Goal: Information Seeking & Learning: Learn about a topic

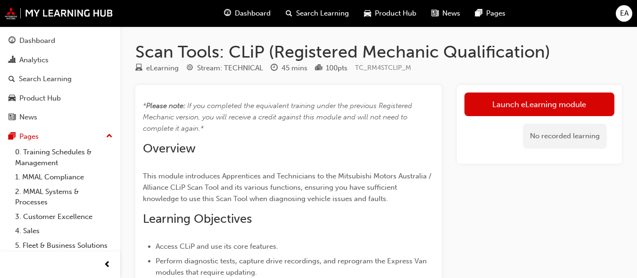
click at [477, 156] on div "No recorded learning" at bounding box center [539, 136] width 150 height 40
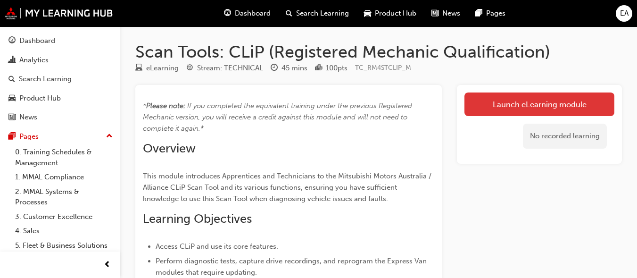
click at [523, 113] on link "Launch eLearning module" at bounding box center [539, 104] width 150 height 24
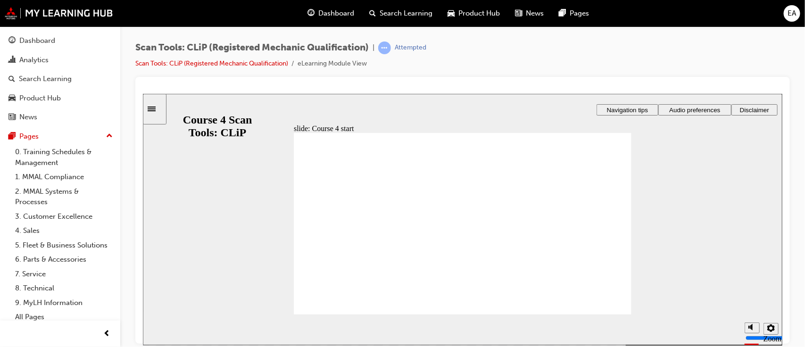
click at [644, 119] on div "slide: Course 4 start Registered Mechanic Qualification Course 4 Scan Tools: CL…" at bounding box center [461, 218] width 639 height 251
click at [644, 111] on span "Audio preferences" at bounding box center [694, 109] width 51 height 7
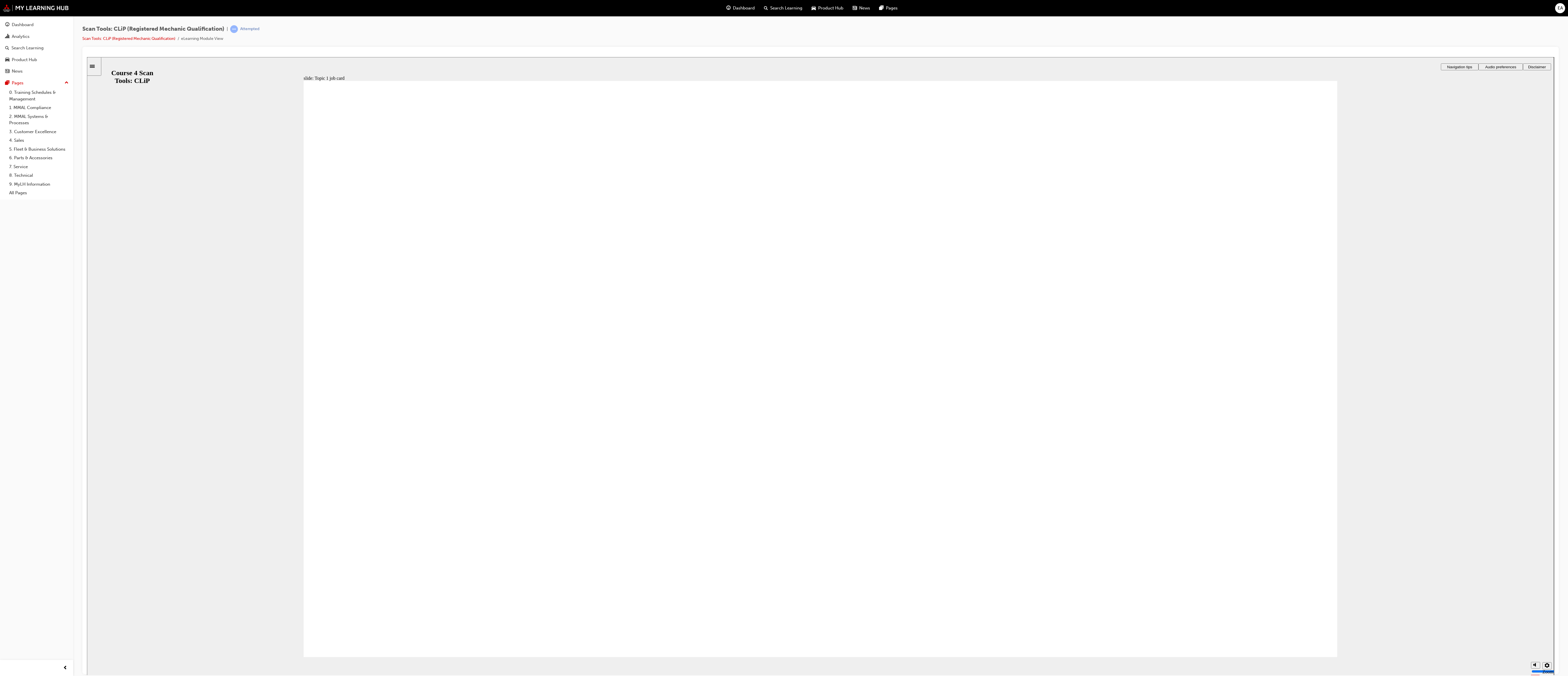
click at [392, 169] on span "Rectangle 1 Rectangle 3 Rectangle 1 Topic 1 TRAINING JOB CARD Objective : Famil…" at bounding box center [821, 371] width 1034 height 581
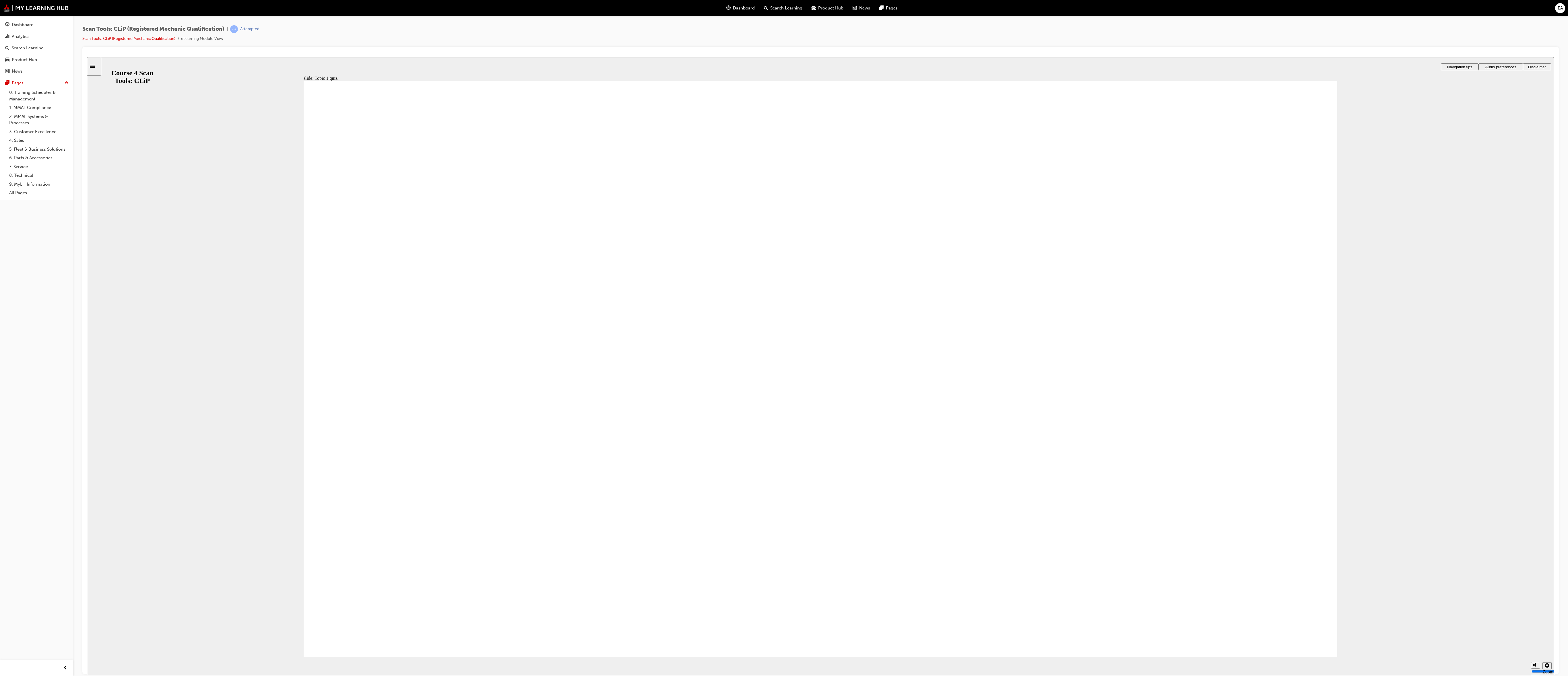
checkbox input "true"
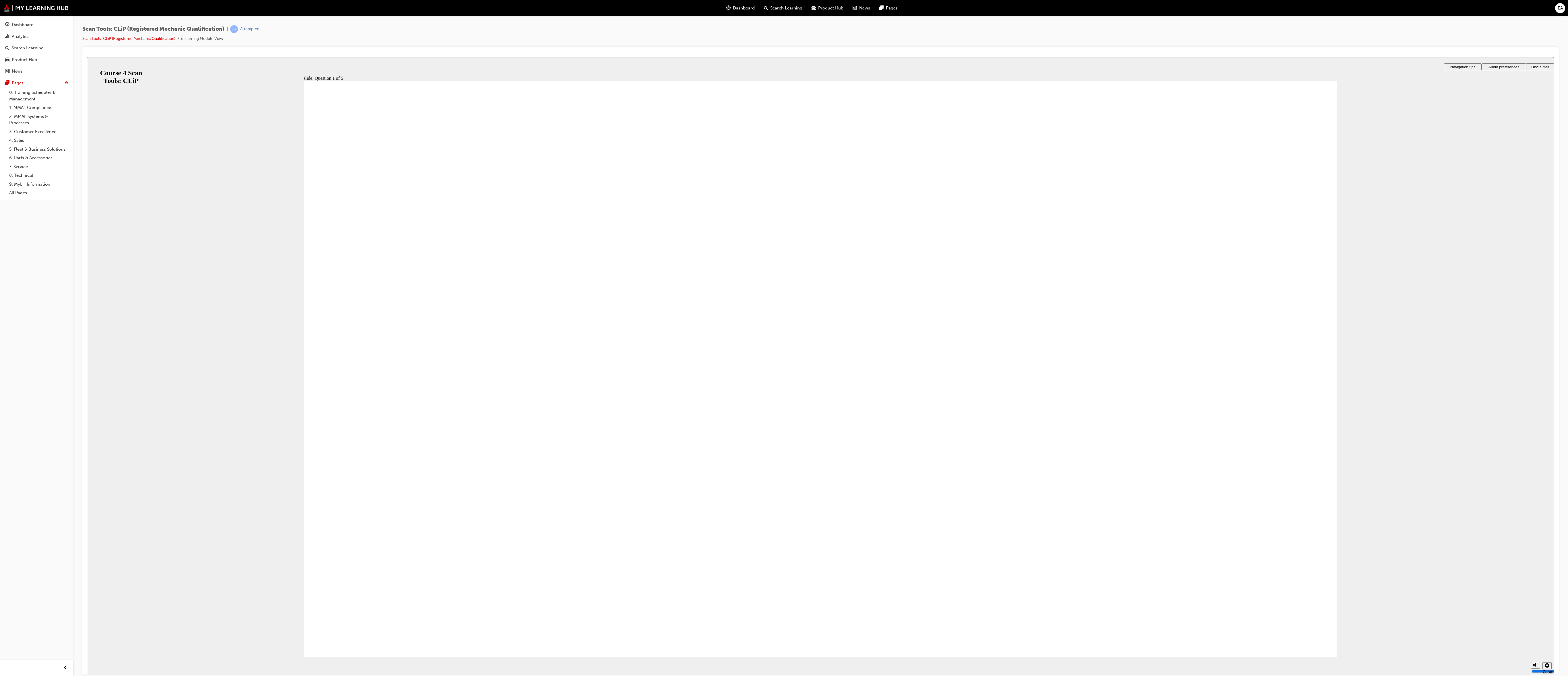
radio input "true"
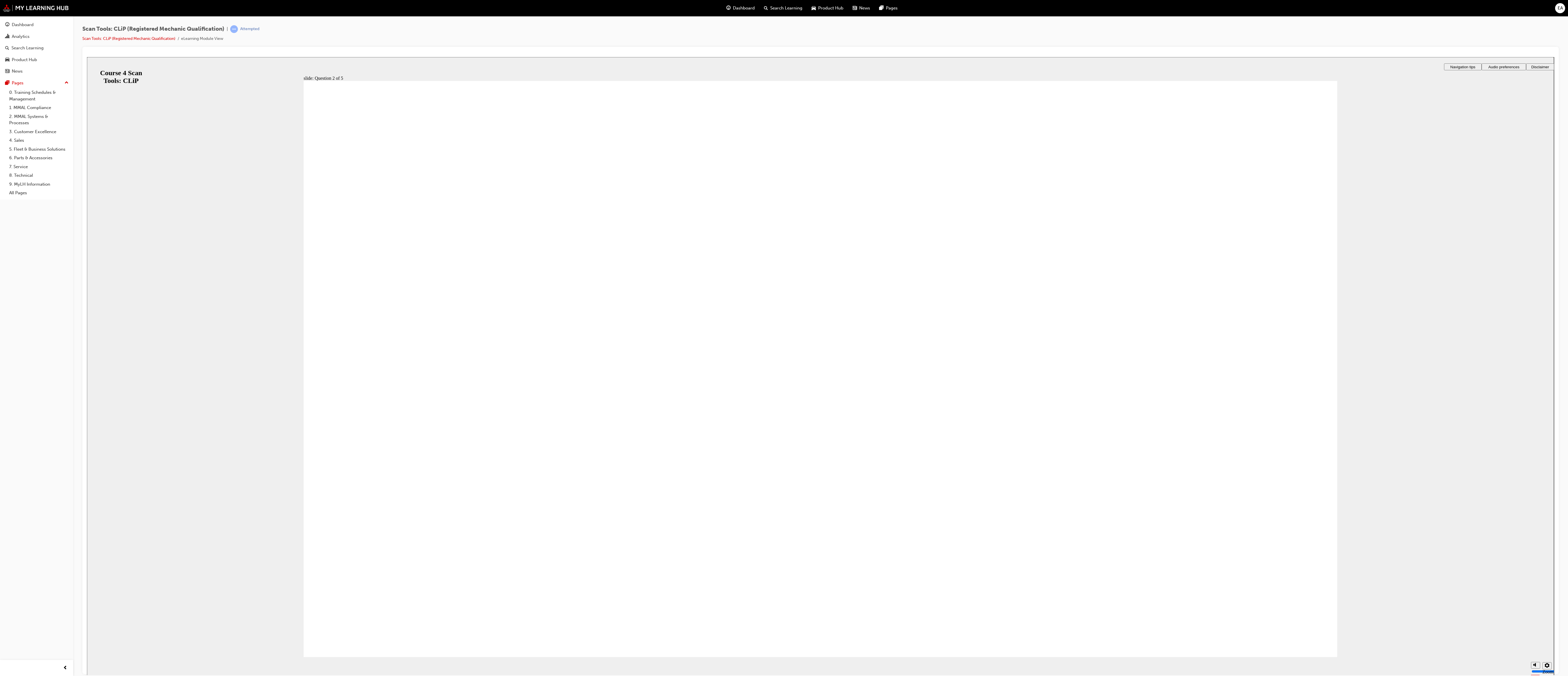
radio input "true"
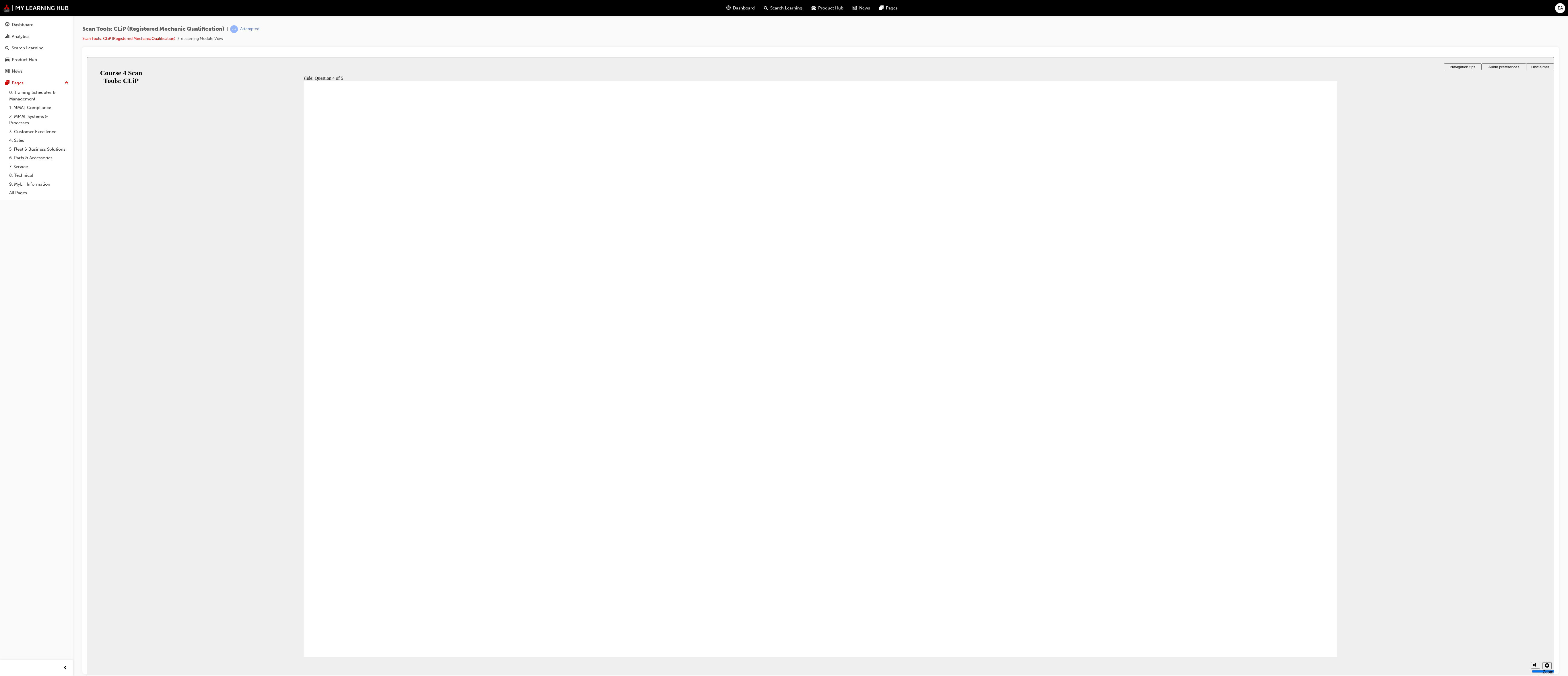
radio input "true"
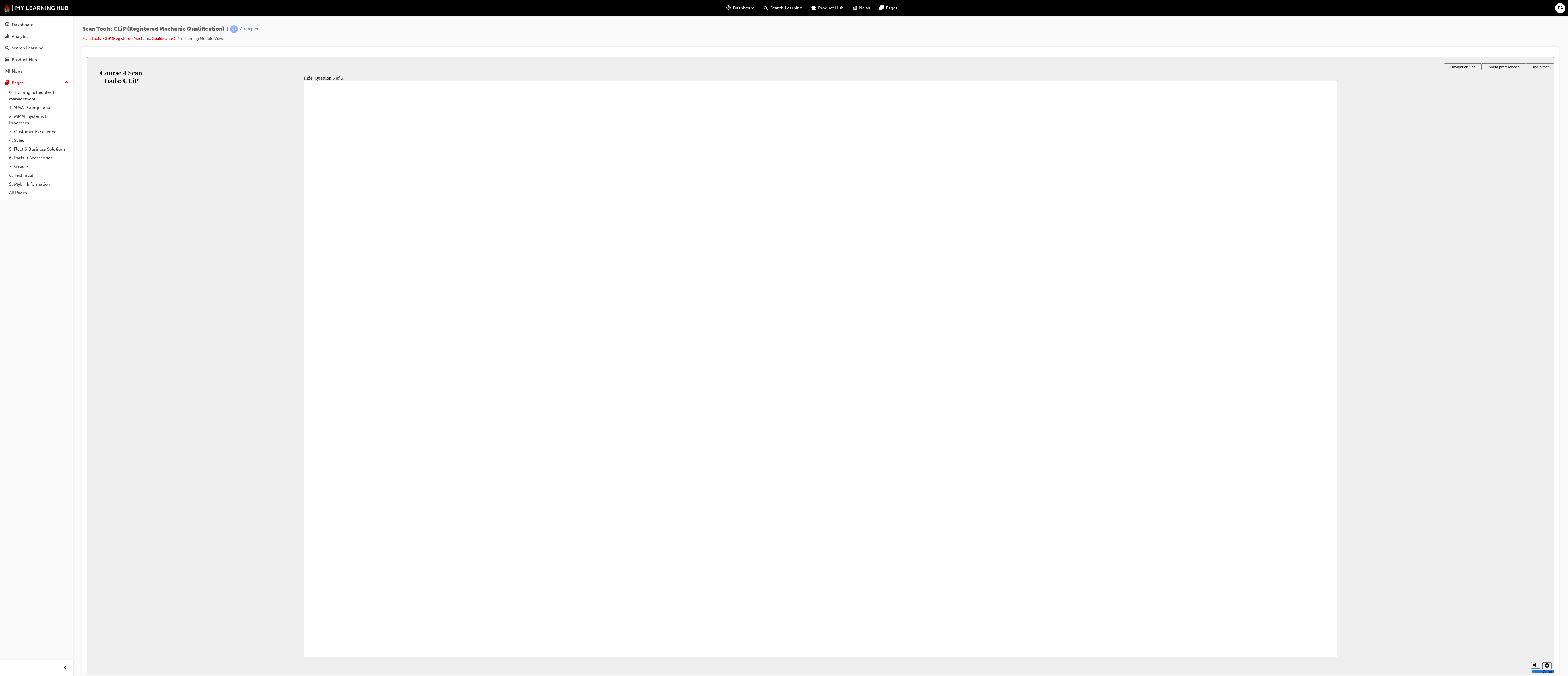
radio input "true"
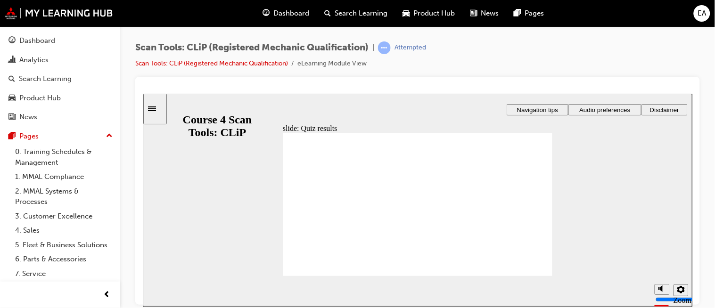
click at [154, 108] on icon "Sidebar Toggle" at bounding box center [155, 108] width 14 height 6
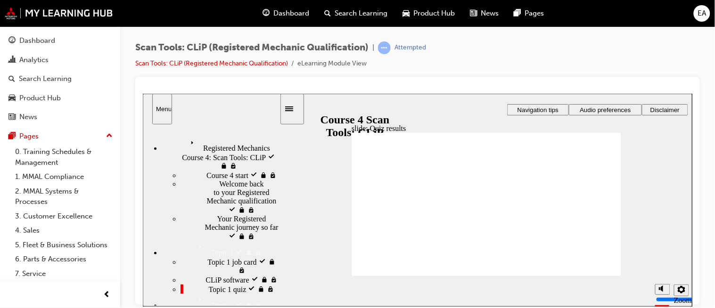
click at [209, 275] on div "CLiP software visited CLiP software" at bounding box center [229, 279] width 99 height 9
click at [298, 106] on icon "Sidebar Toggle" at bounding box center [292, 108] width 14 height 6
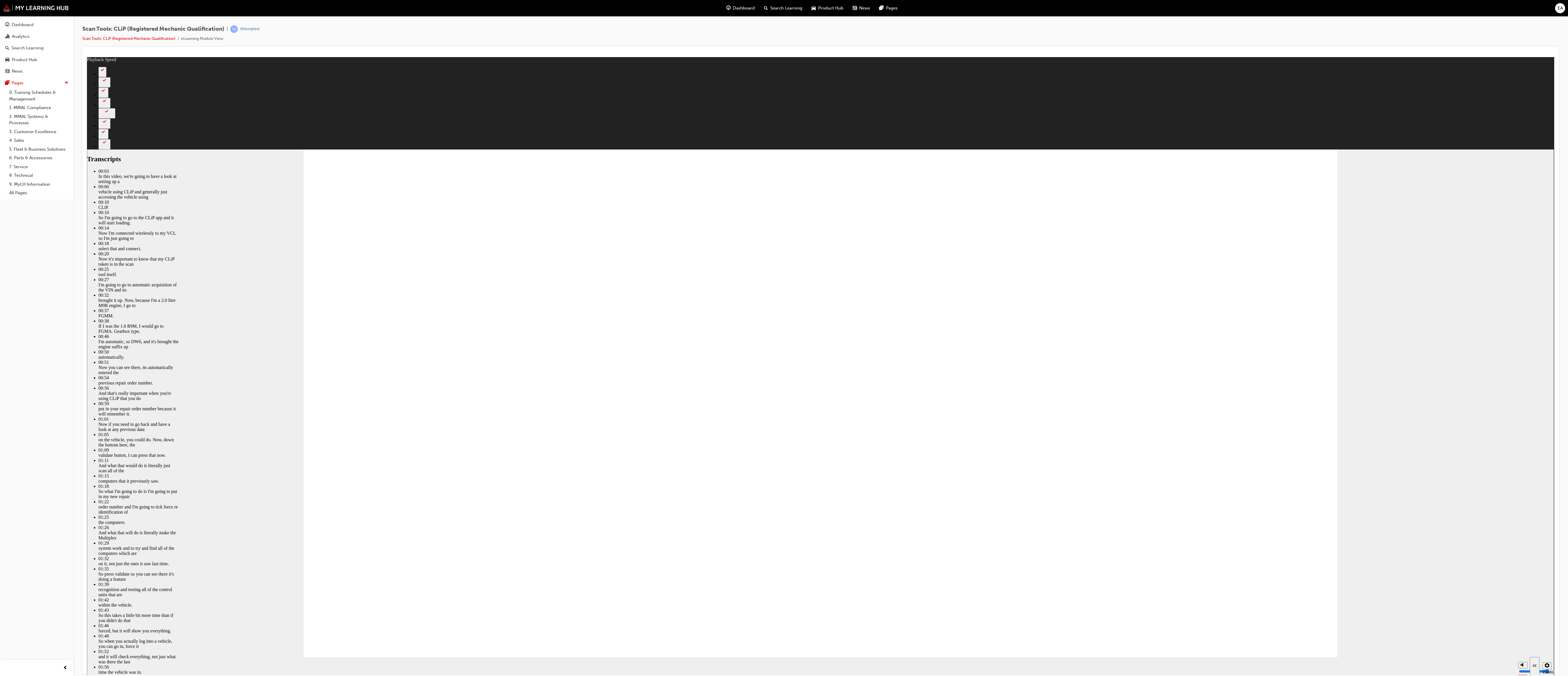
type input "671"
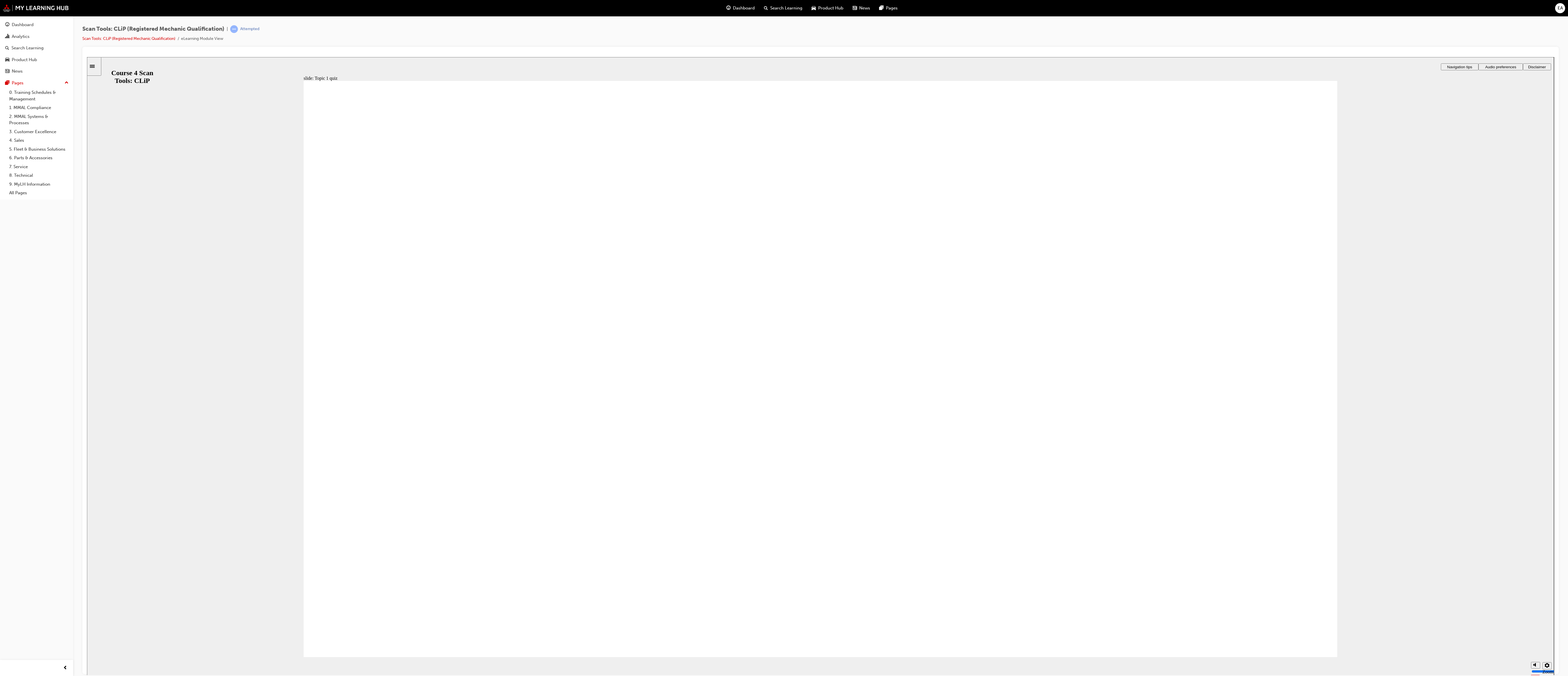
checkbox input "true"
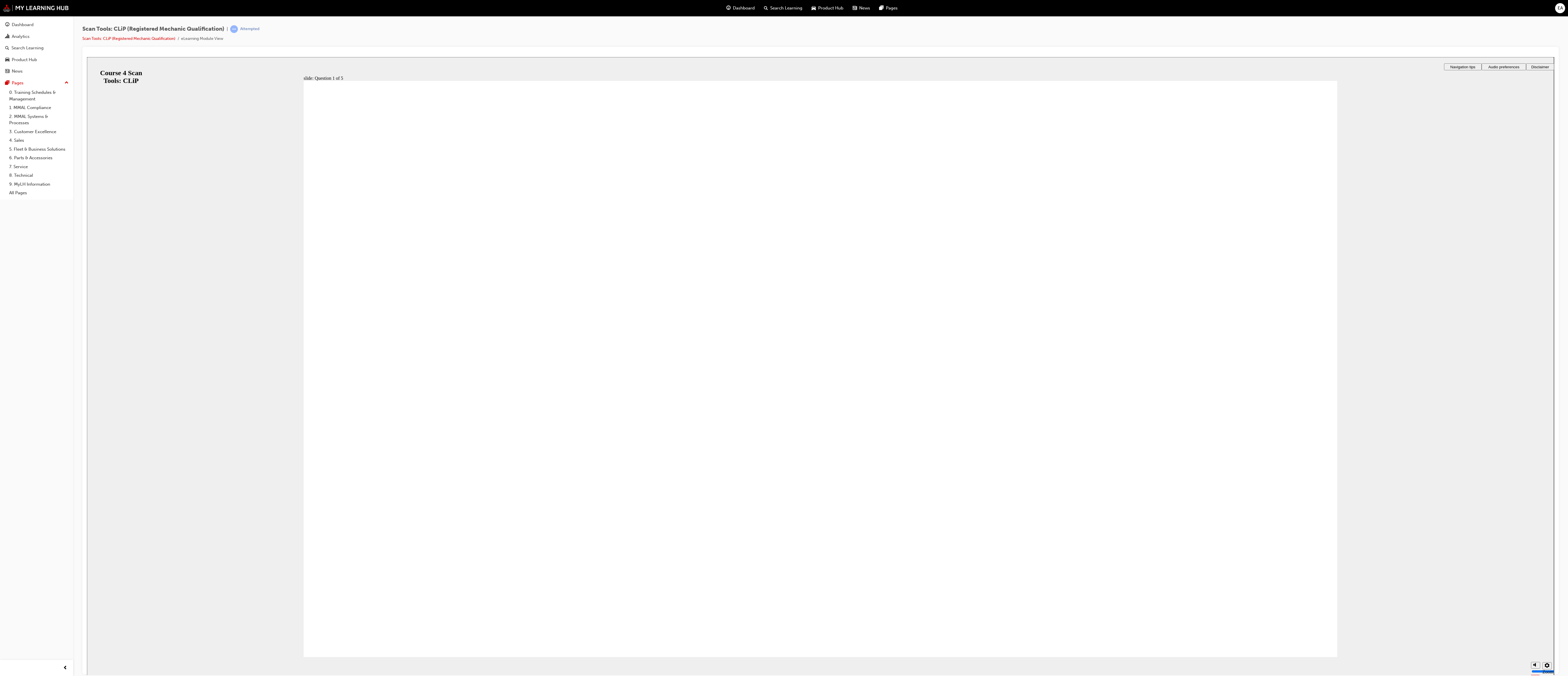
radio input "false"
radio input "true"
drag, startPoint x: 827, startPoint y: 539, endPoint x: 825, endPoint y: 530, distance: 9.2
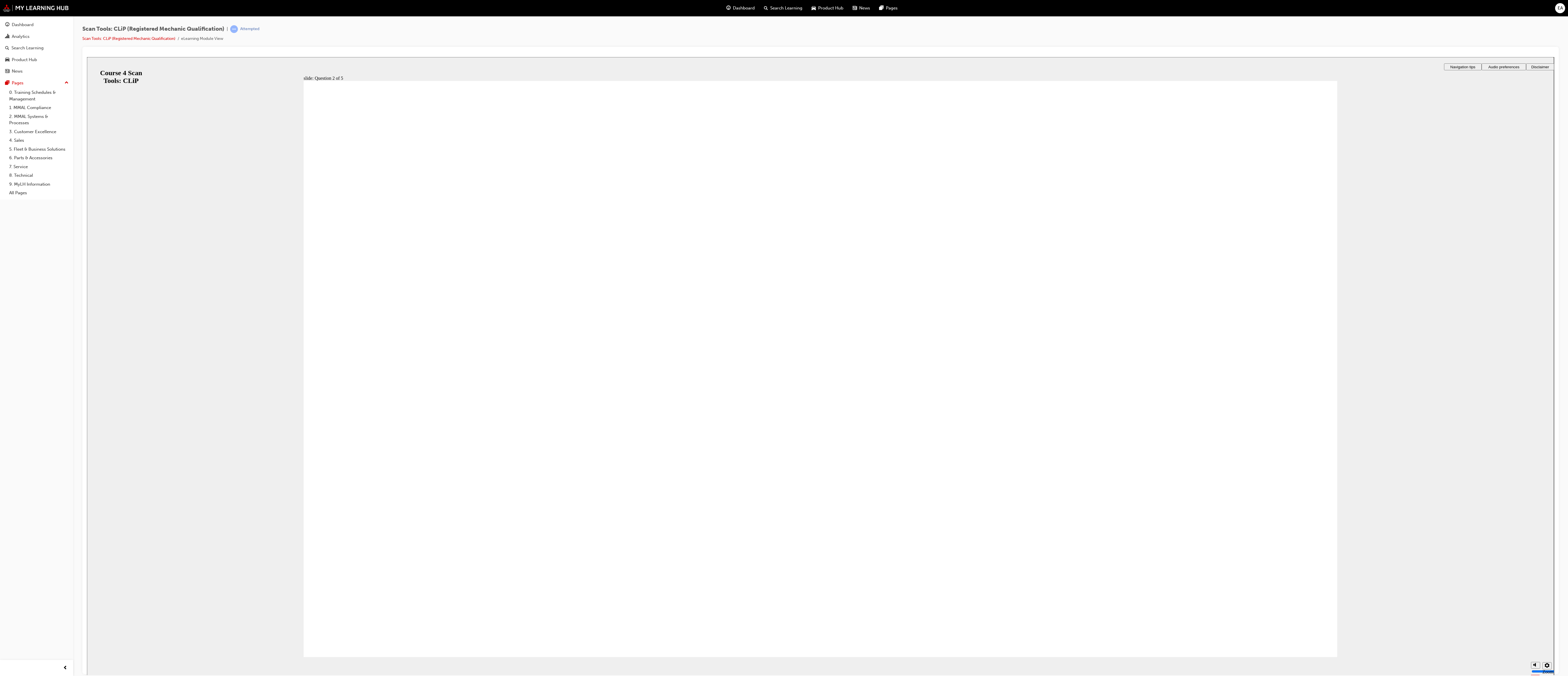
radio input "true"
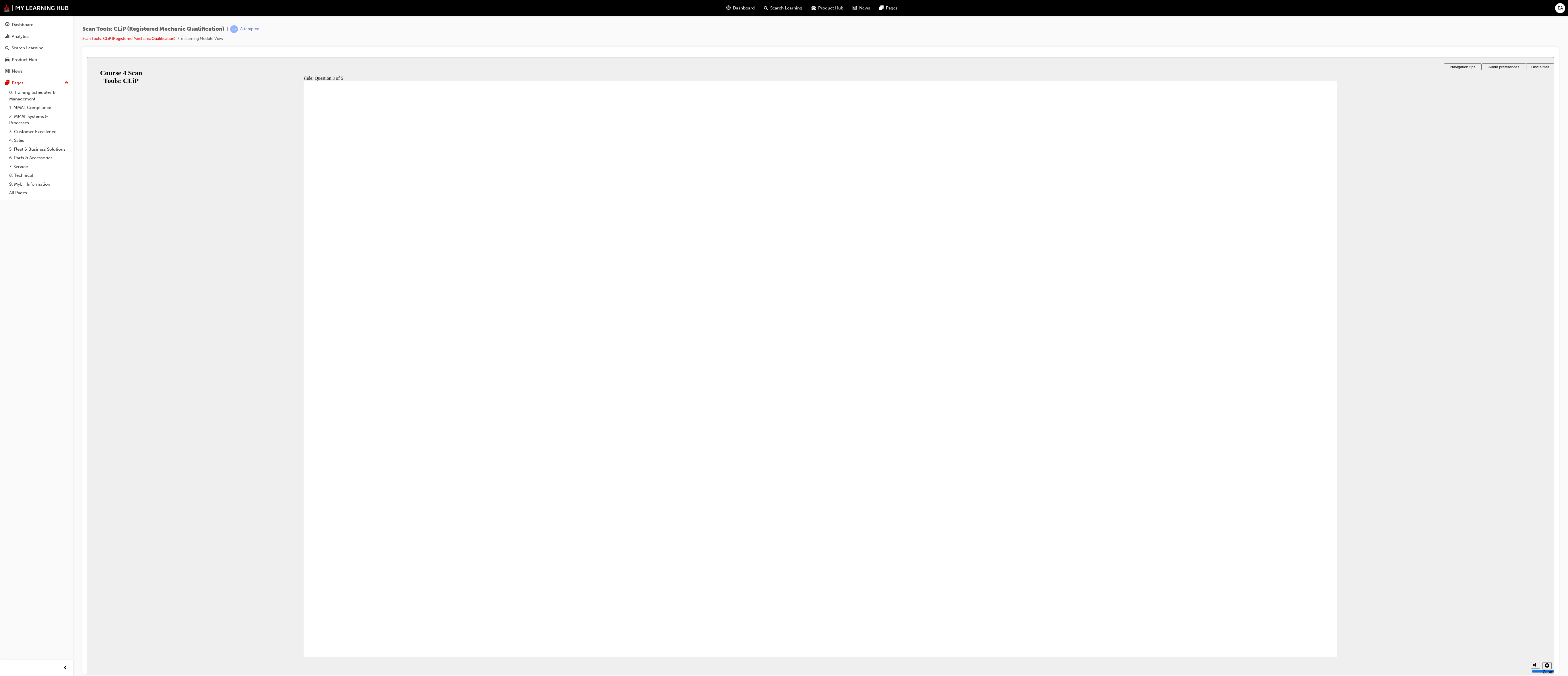
radio input "true"
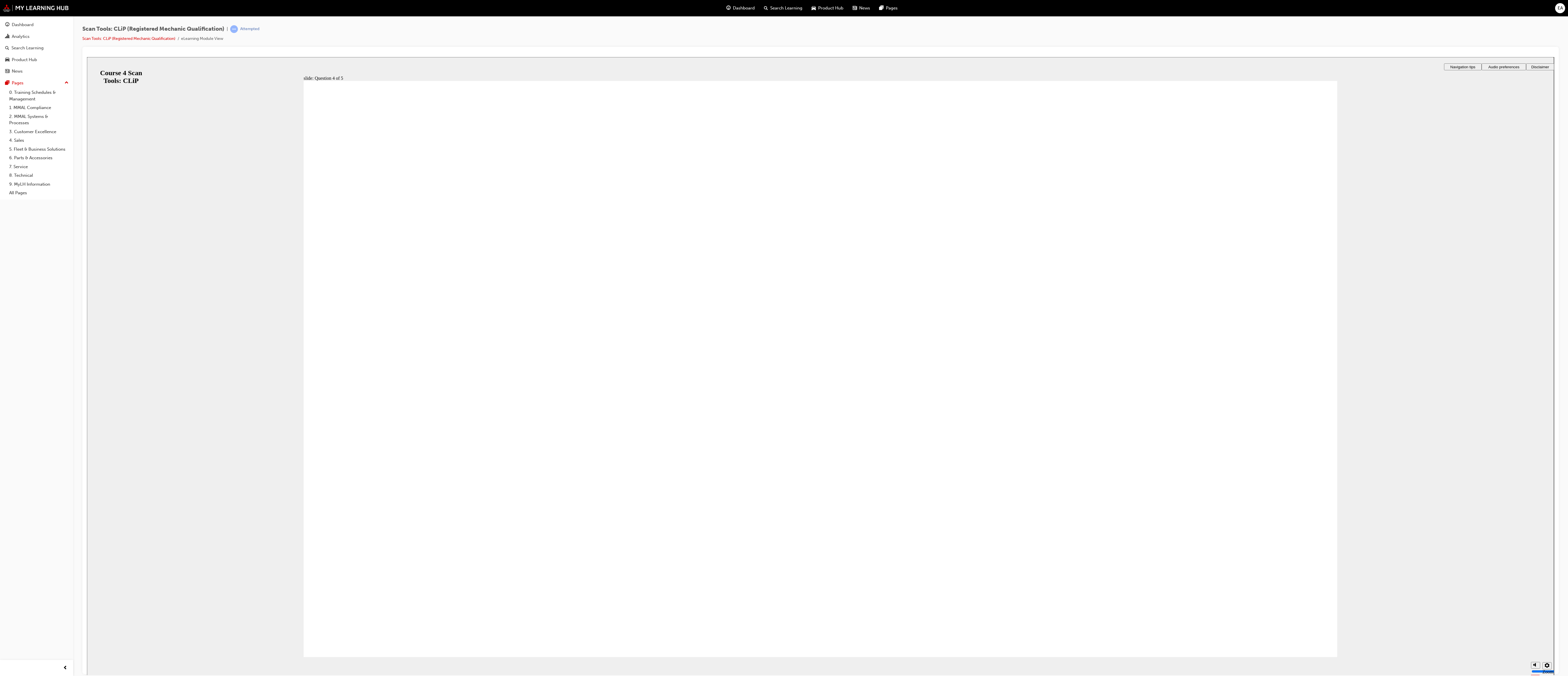
radio input "true"
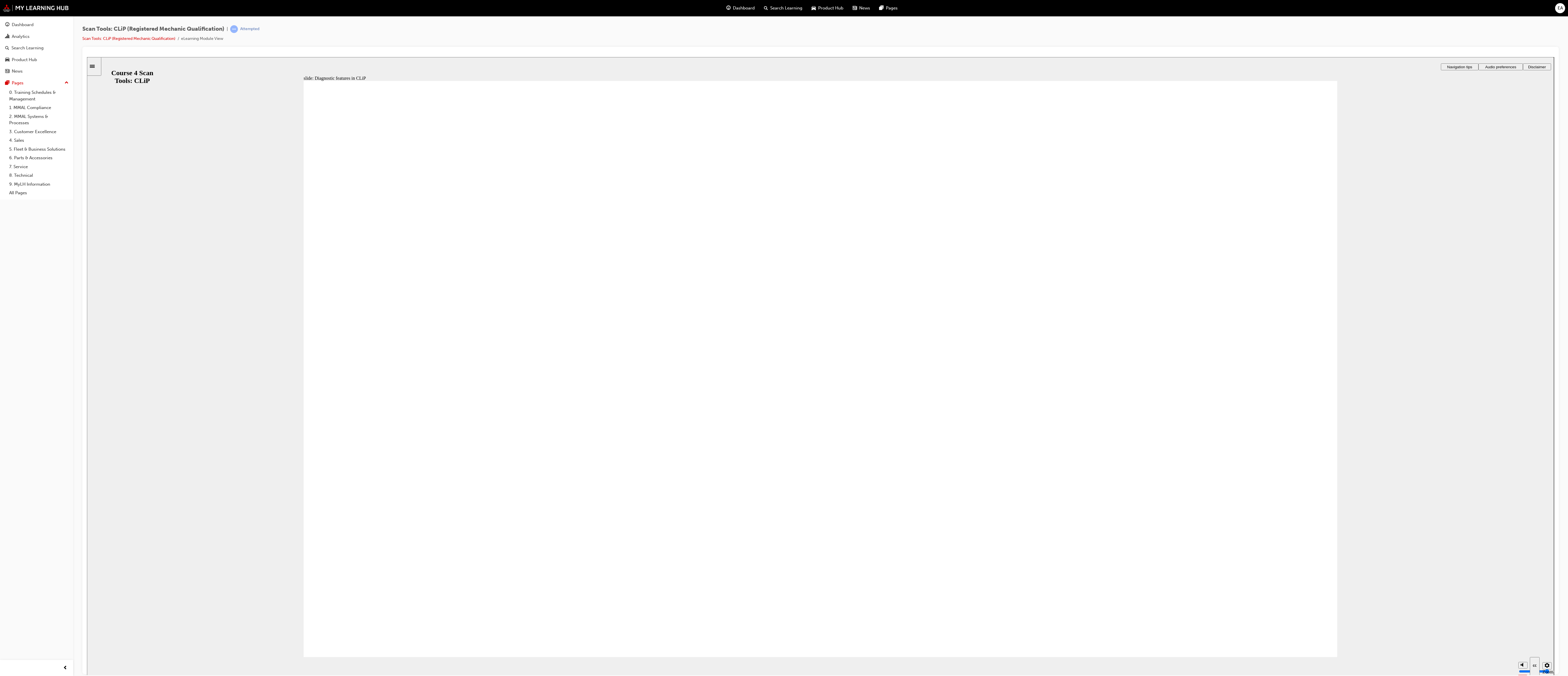
drag, startPoint x: 1087, startPoint y: 396, endPoint x: 697, endPoint y: 455, distance: 394.4
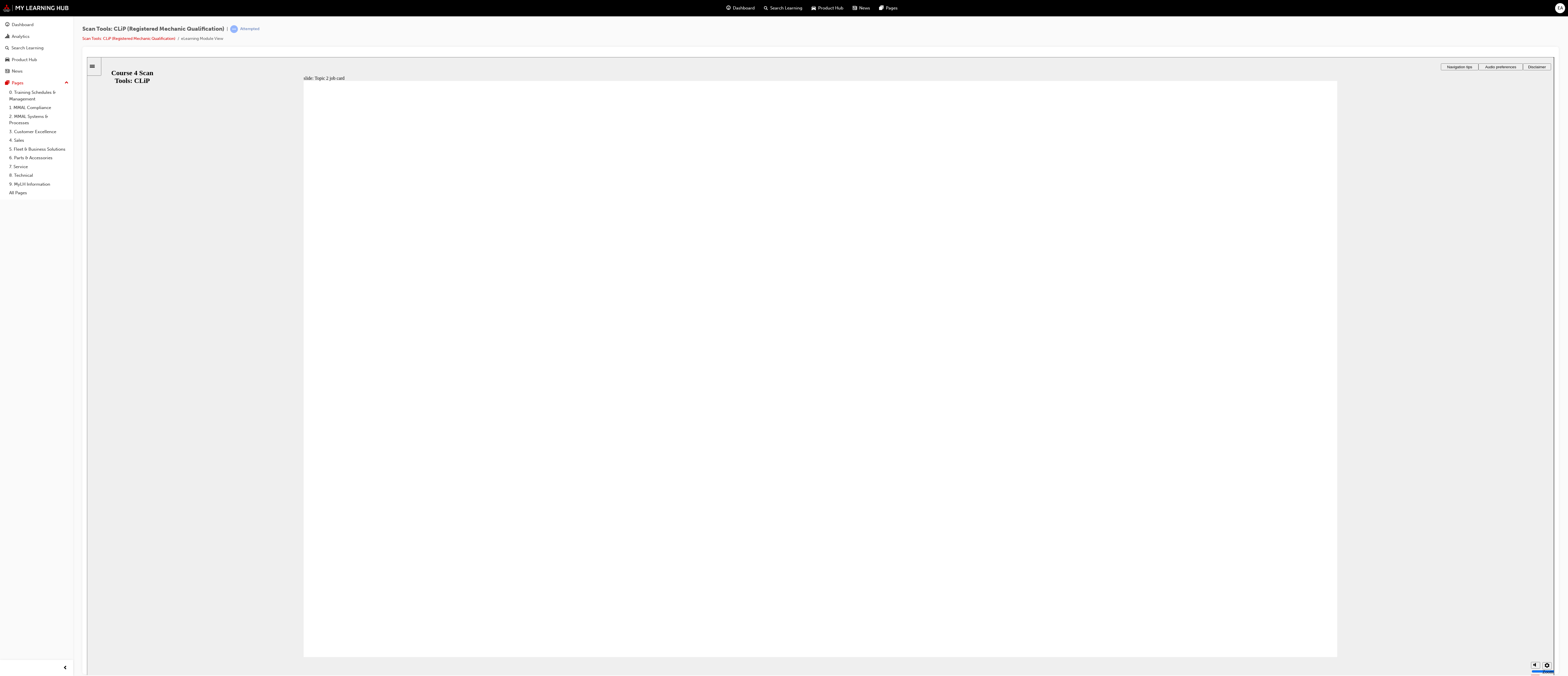
drag, startPoint x: 1107, startPoint y: 408, endPoint x: 1152, endPoint y: 543, distance: 142.3
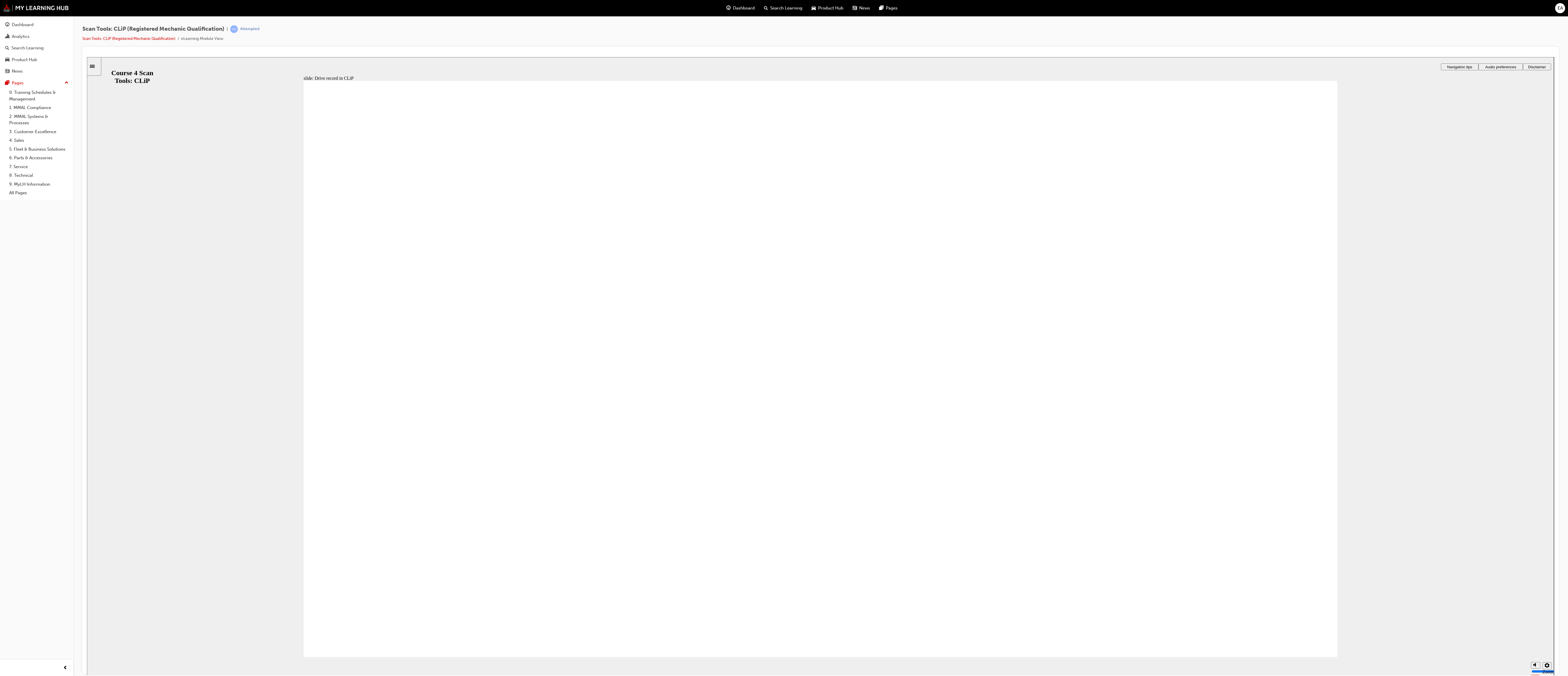
radio input "true"
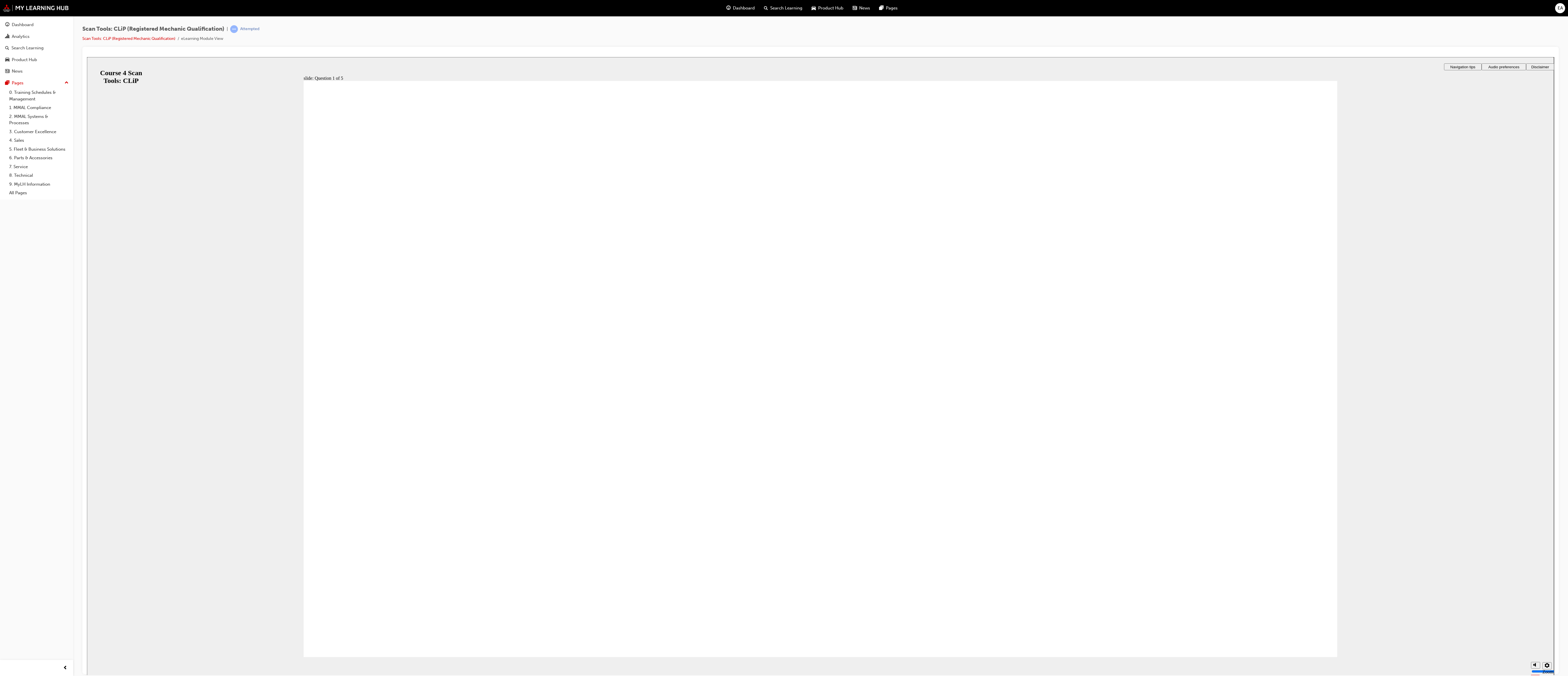
radio input "true"
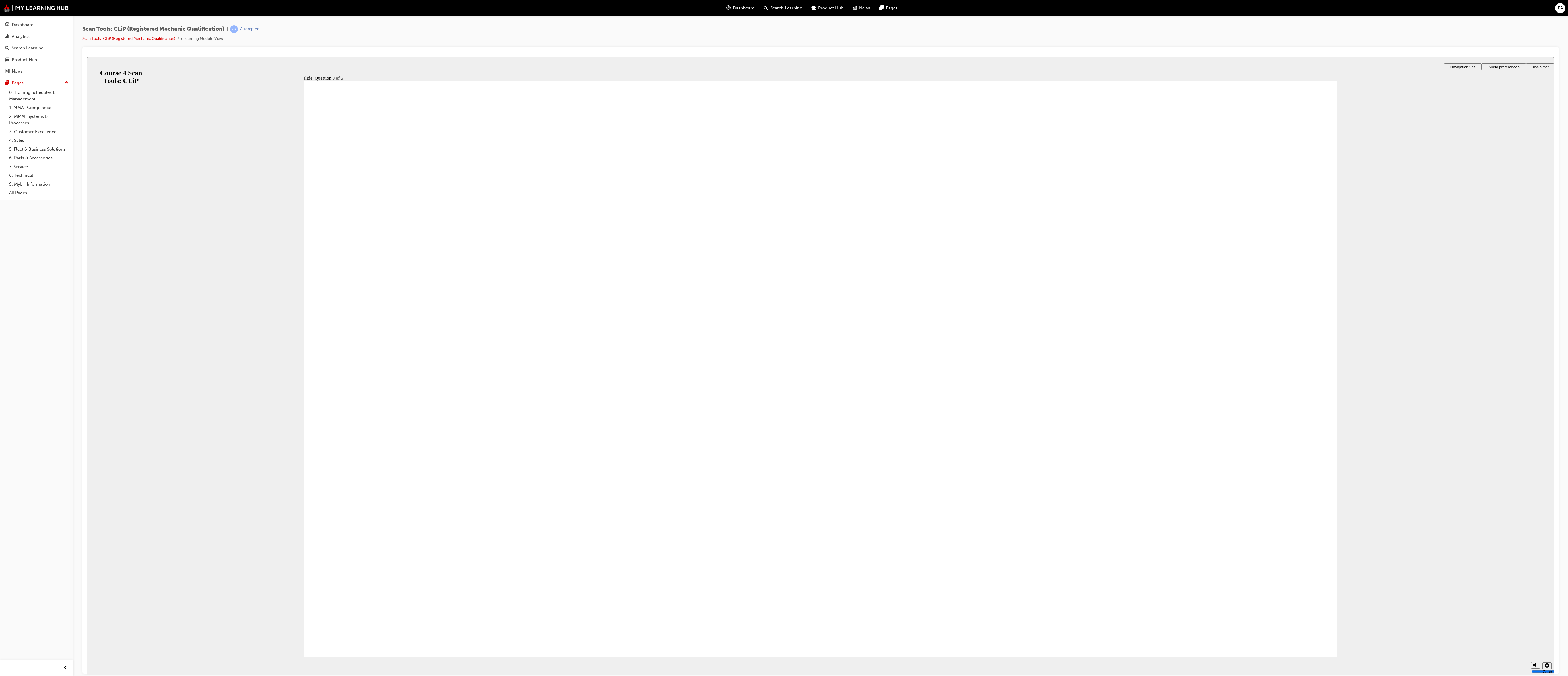
radio input "true"
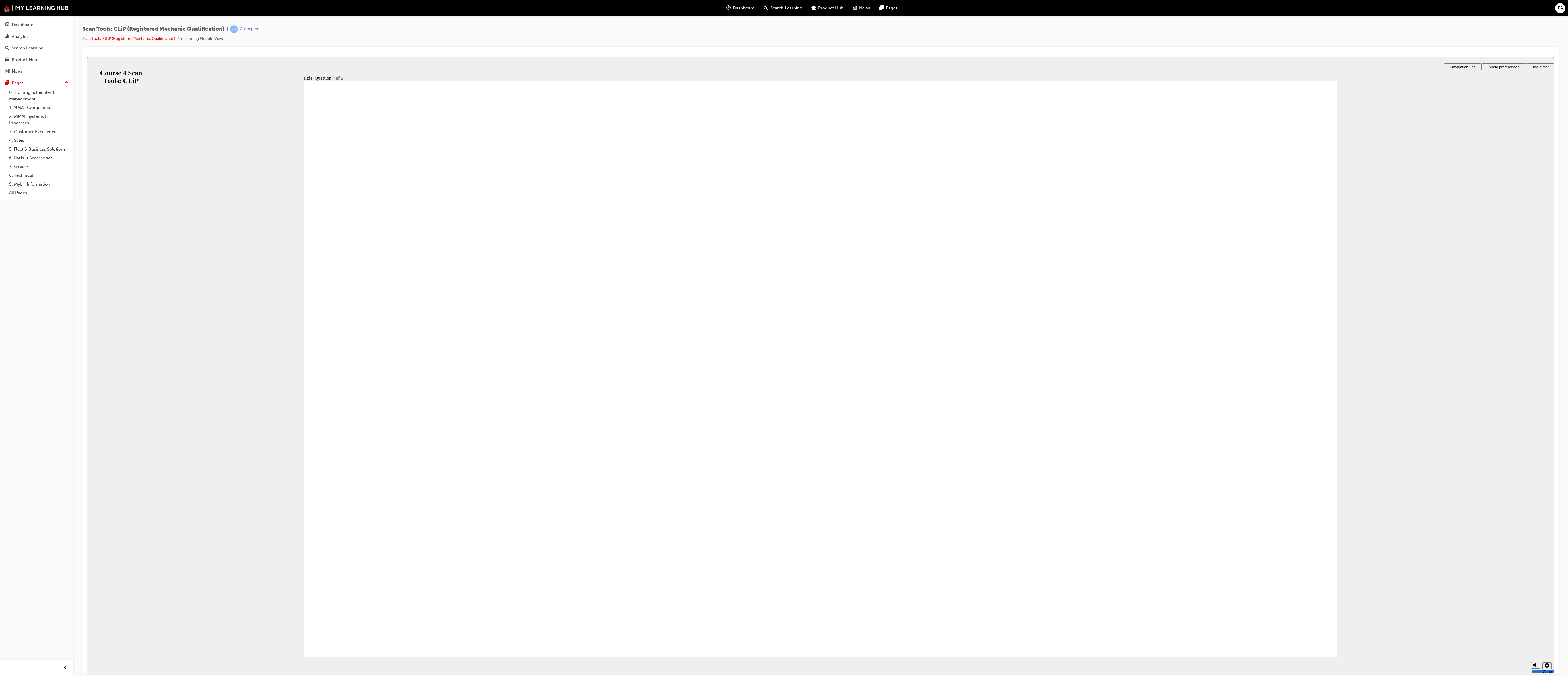
radio input "true"
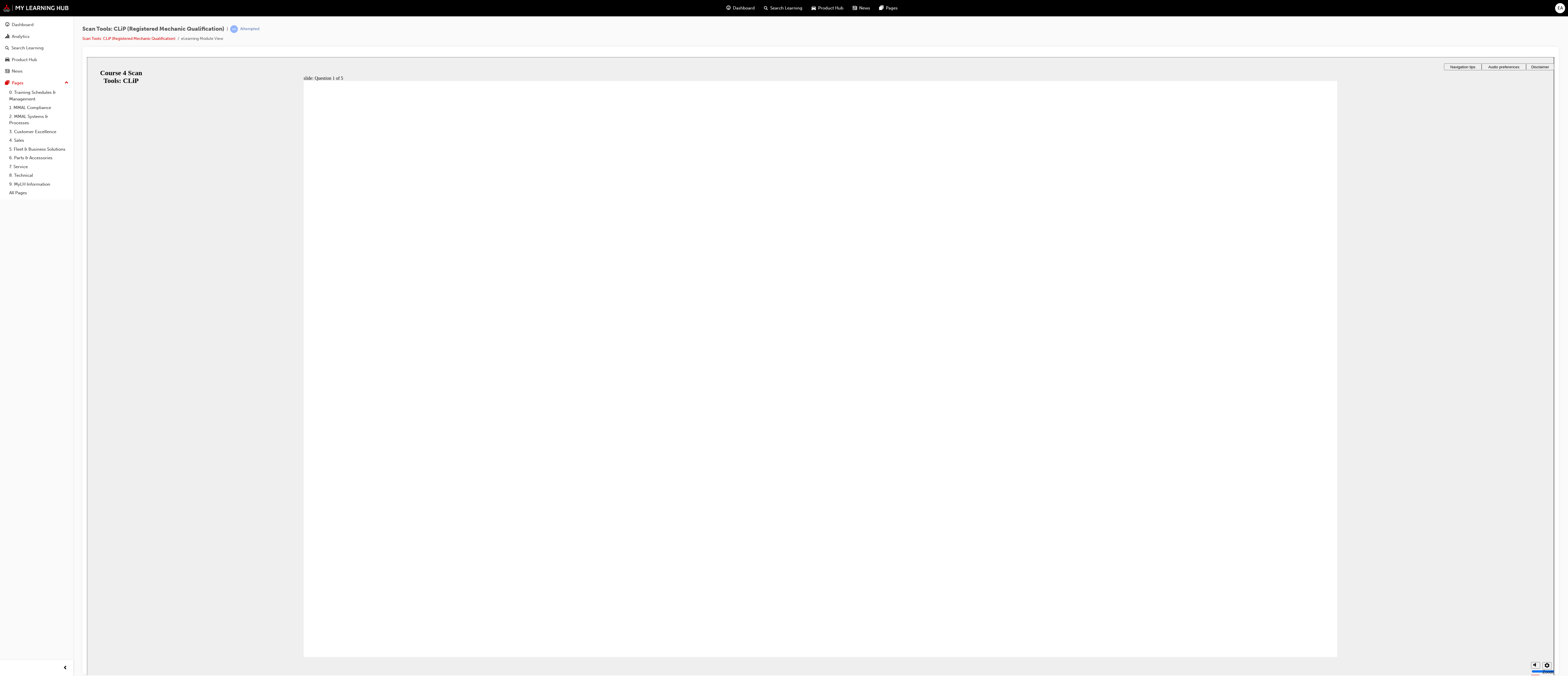
radio input "true"
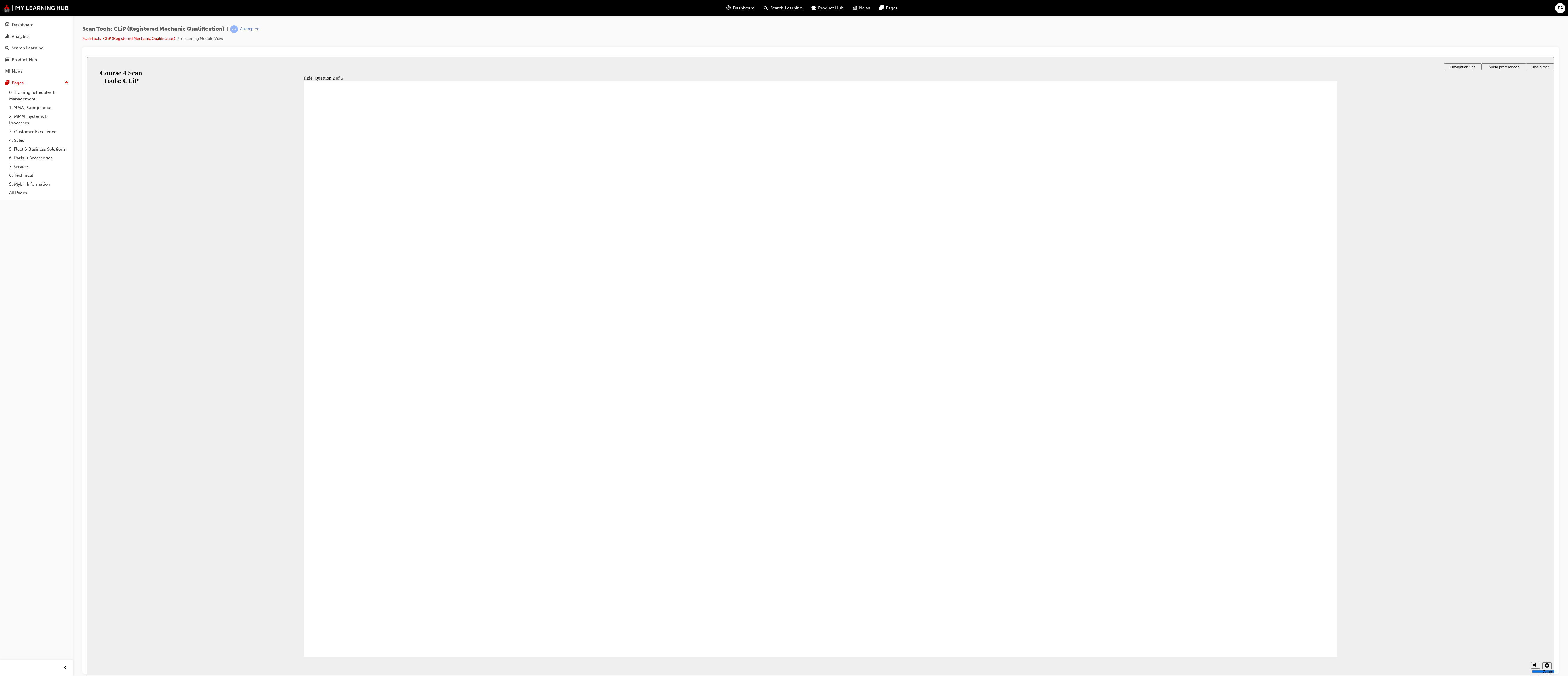
click at [392, 169] on span "Rectangle 1 That’s right! You selected the correct response. Continue Rectangle…" at bounding box center [821, 371] width 1034 height 581
radio input "true"
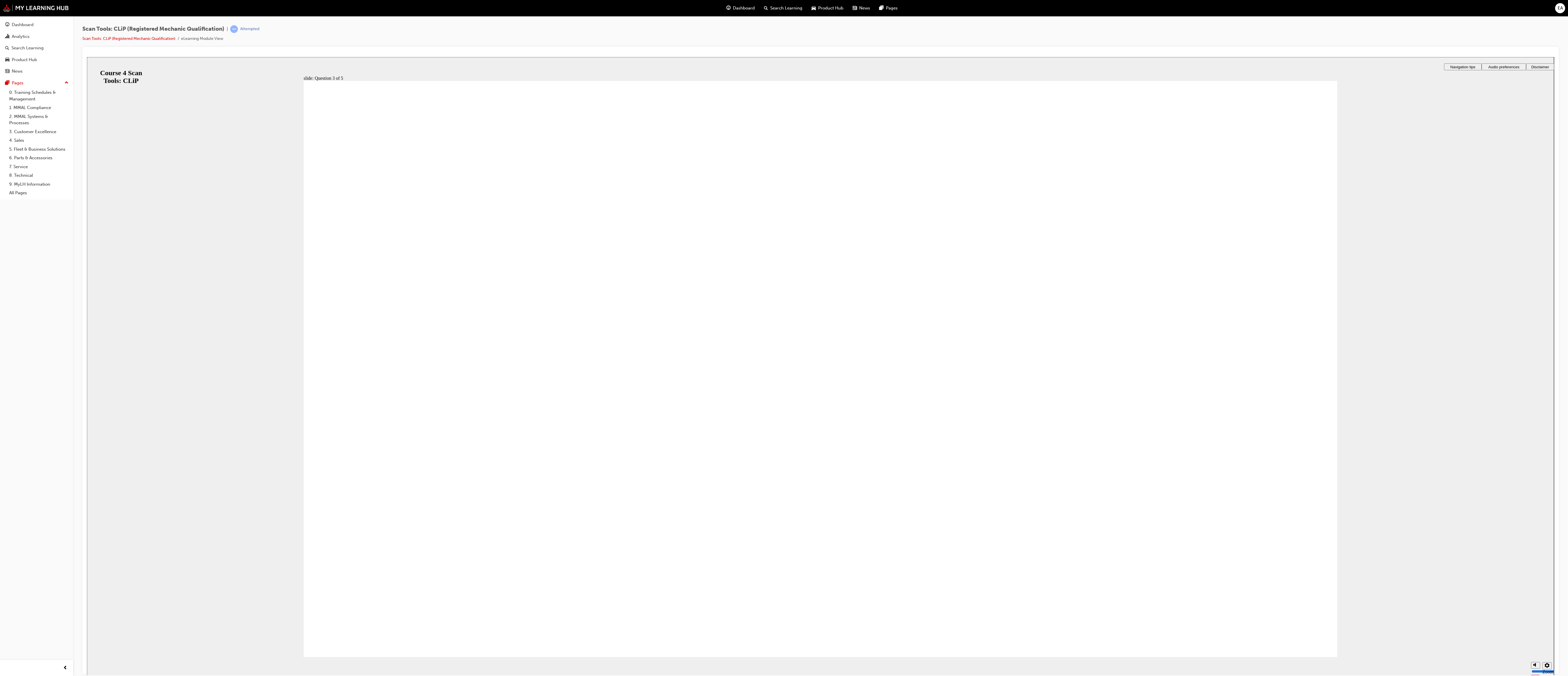
drag, startPoint x: 434, startPoint y: 602, endPoint x: 816, endPoint y: 540, distance: 387.0
radio input "true"
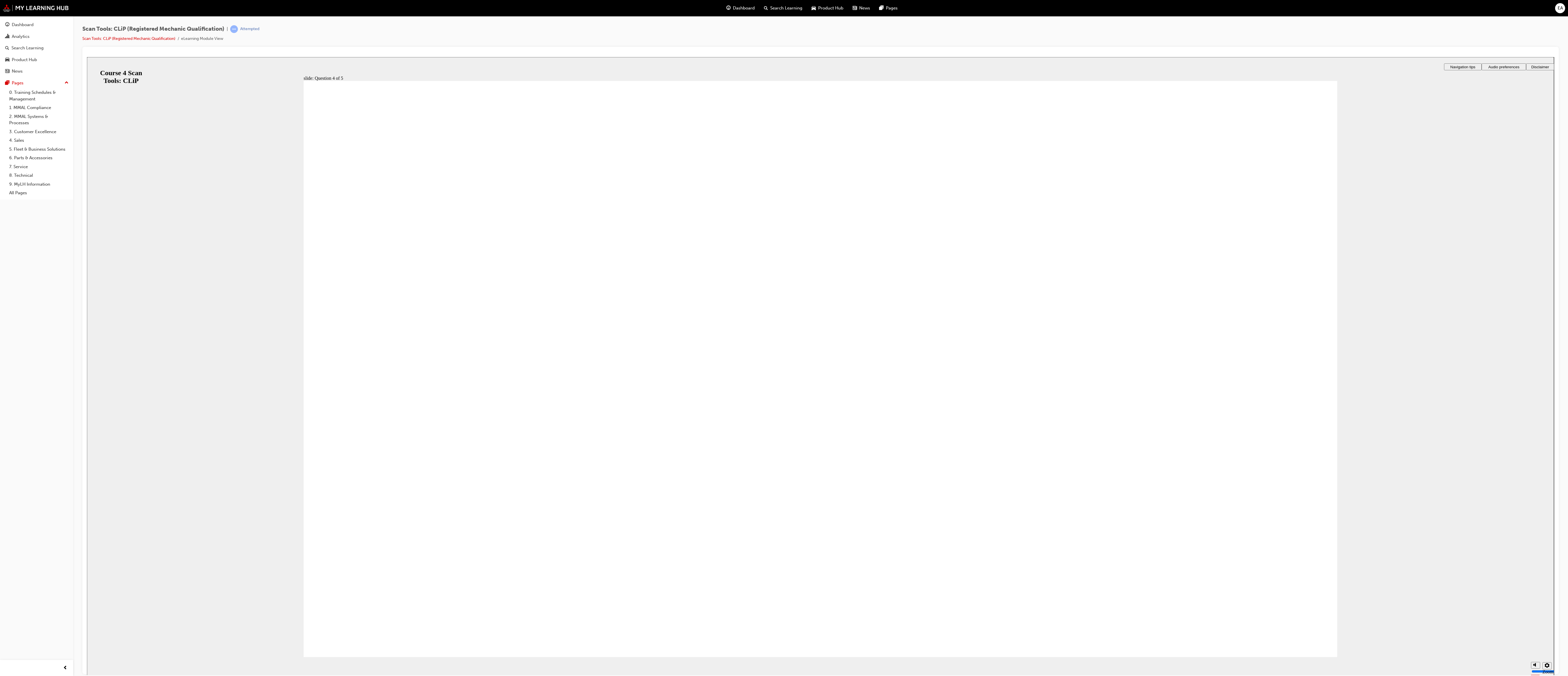
radio input "true"
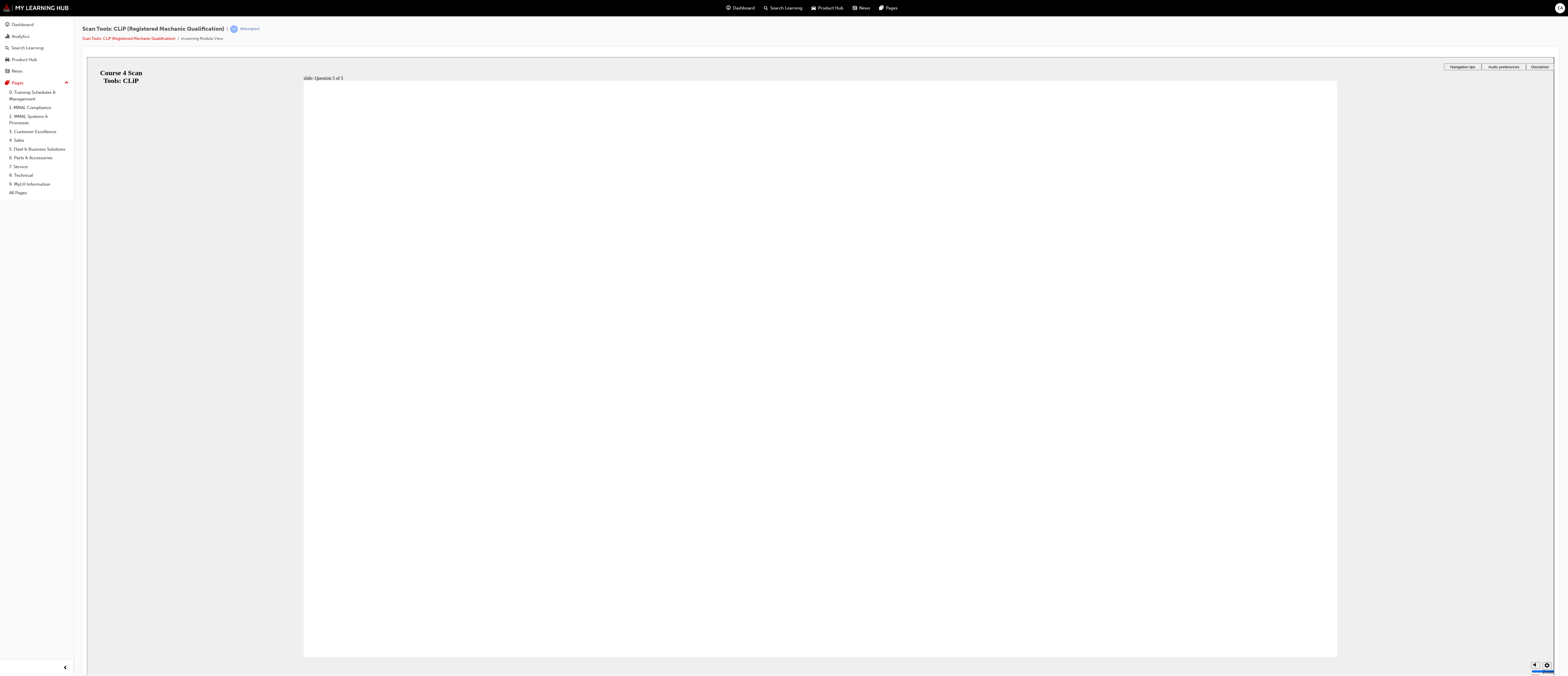
radio input "true"
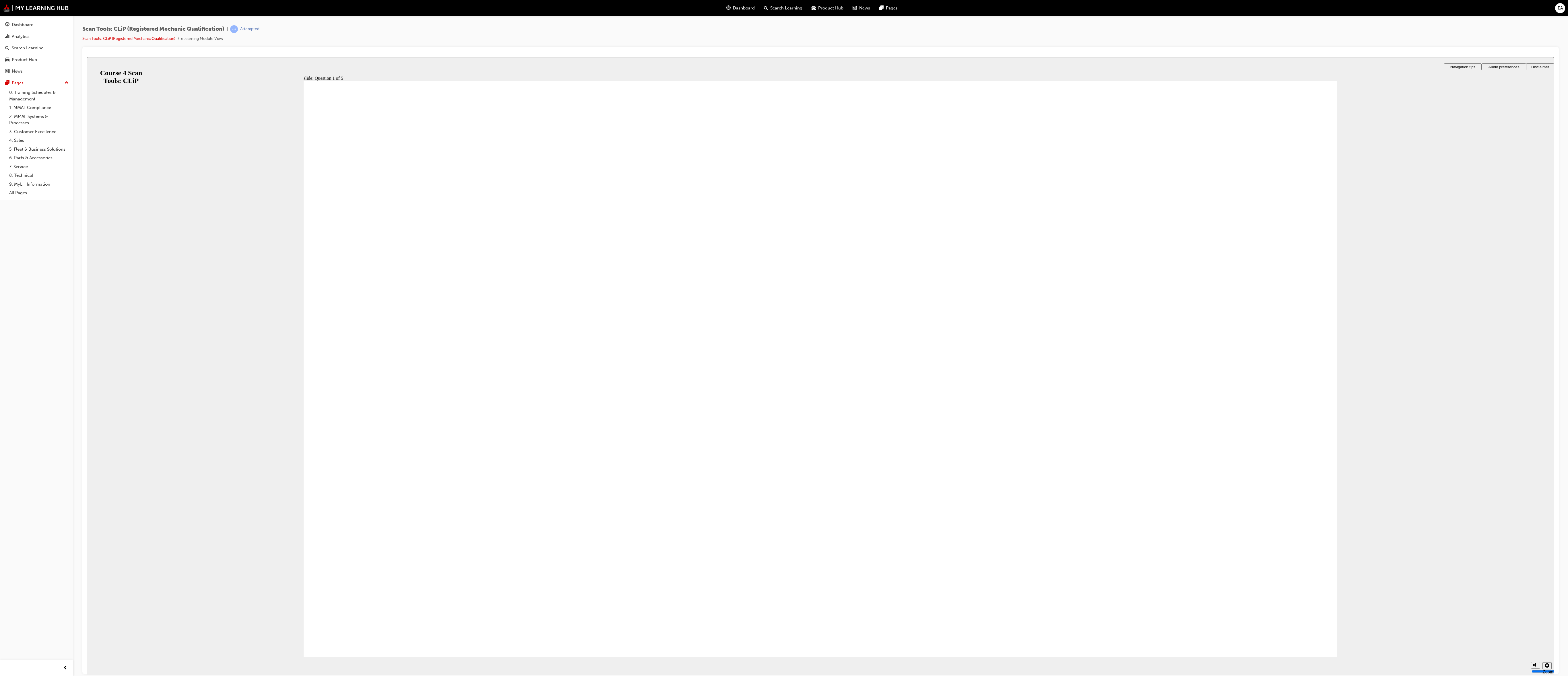
radio input "true"
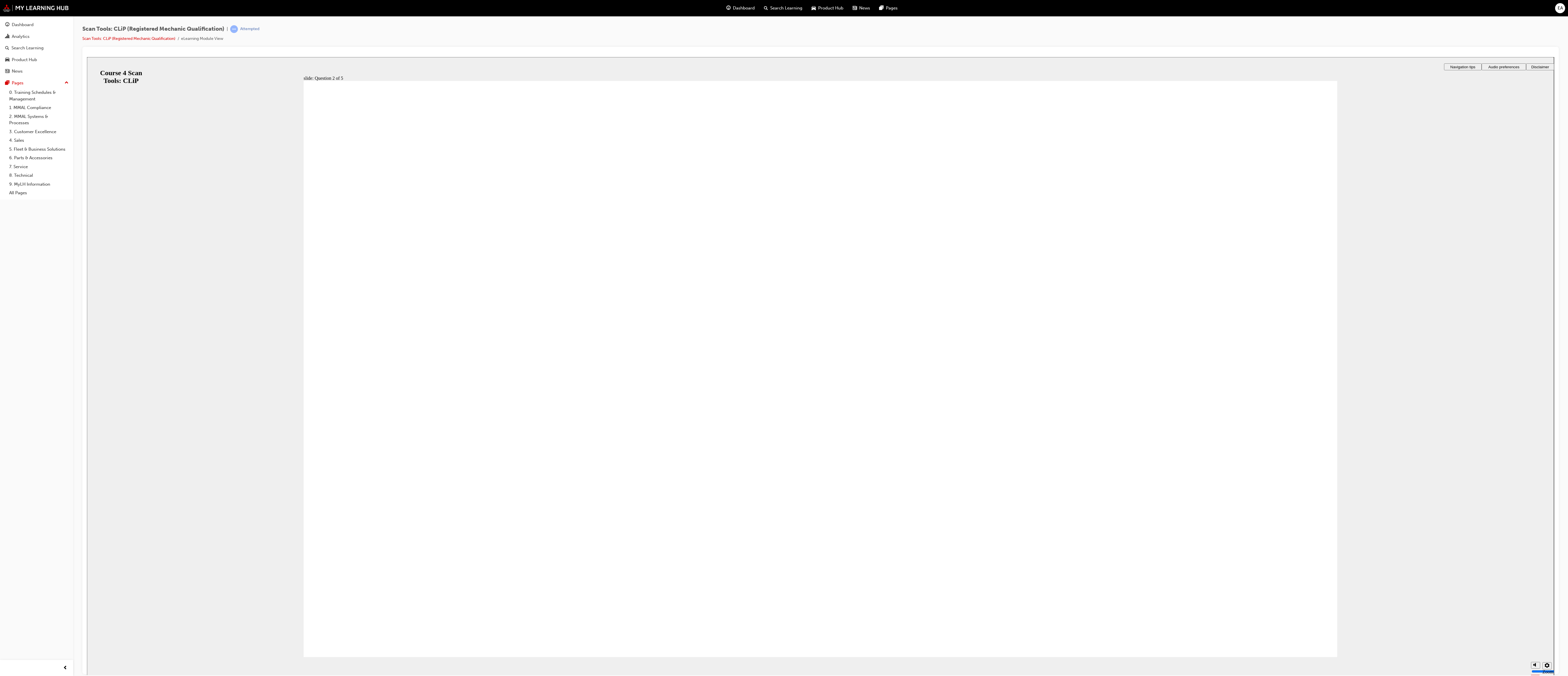
radio input "true"
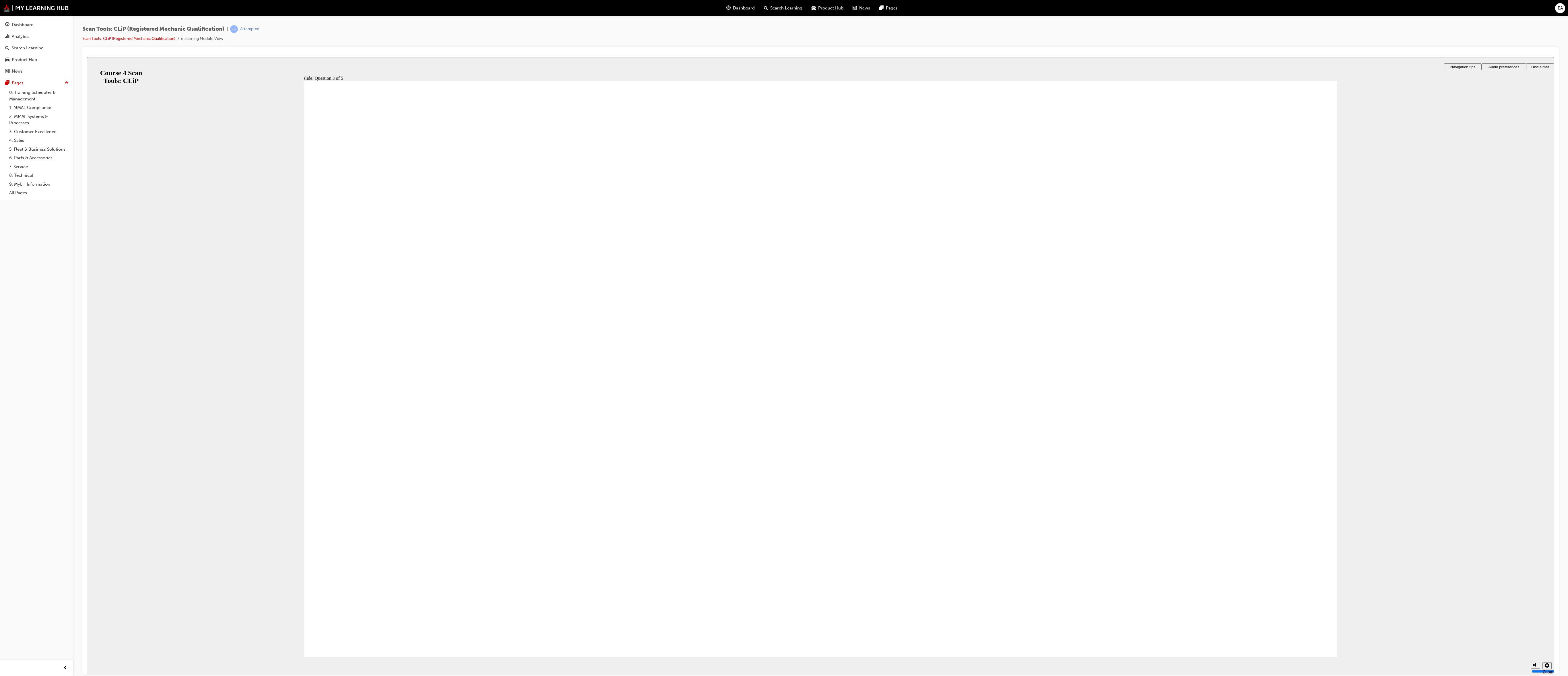
radio input "false"
radio input "true"
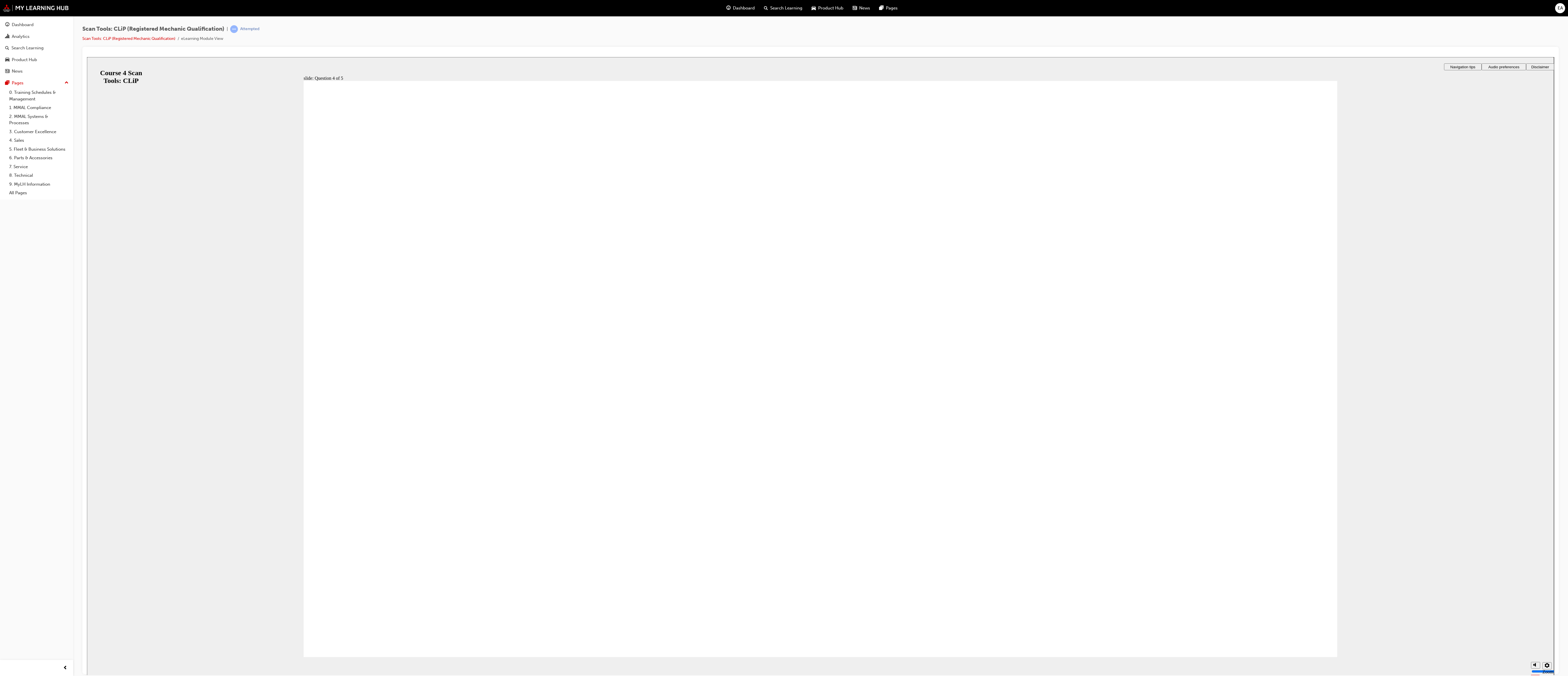
radio input "true"
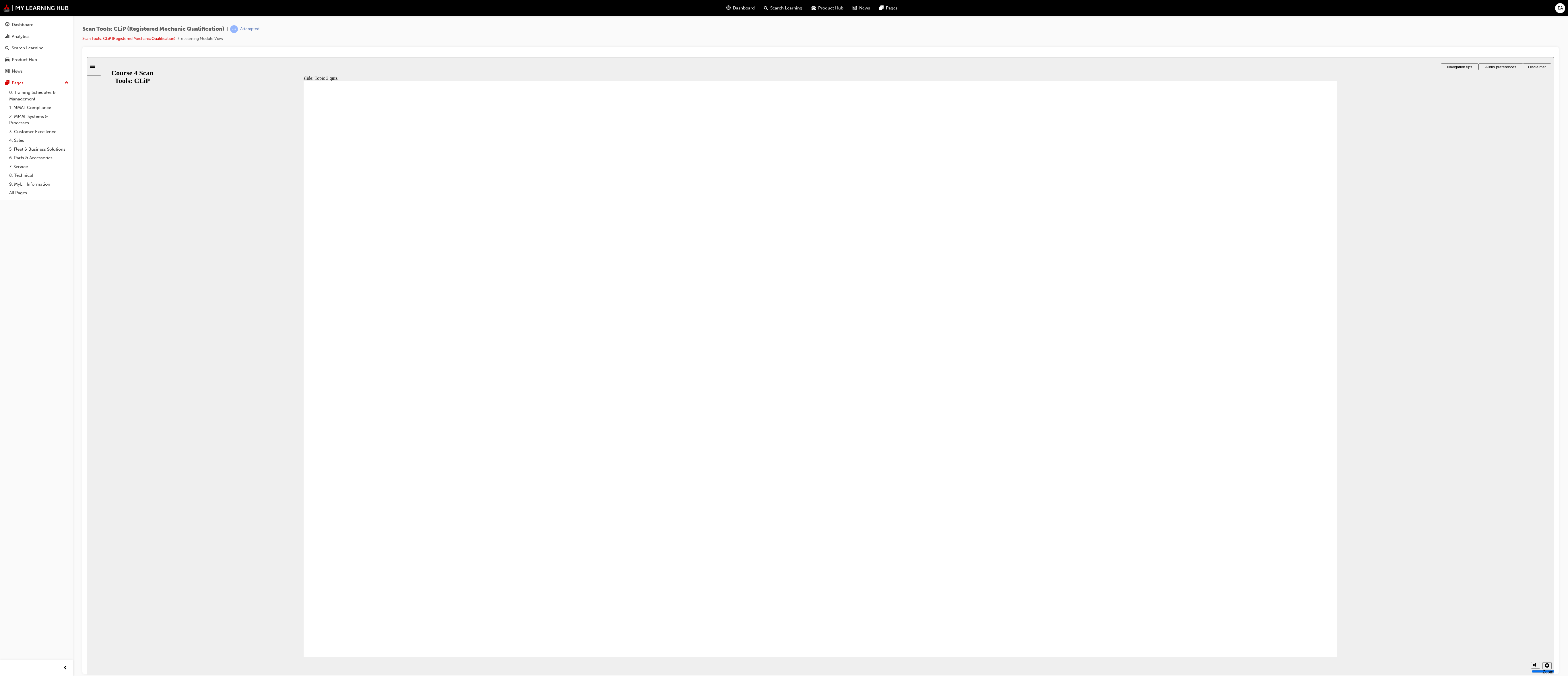
radio input "true"
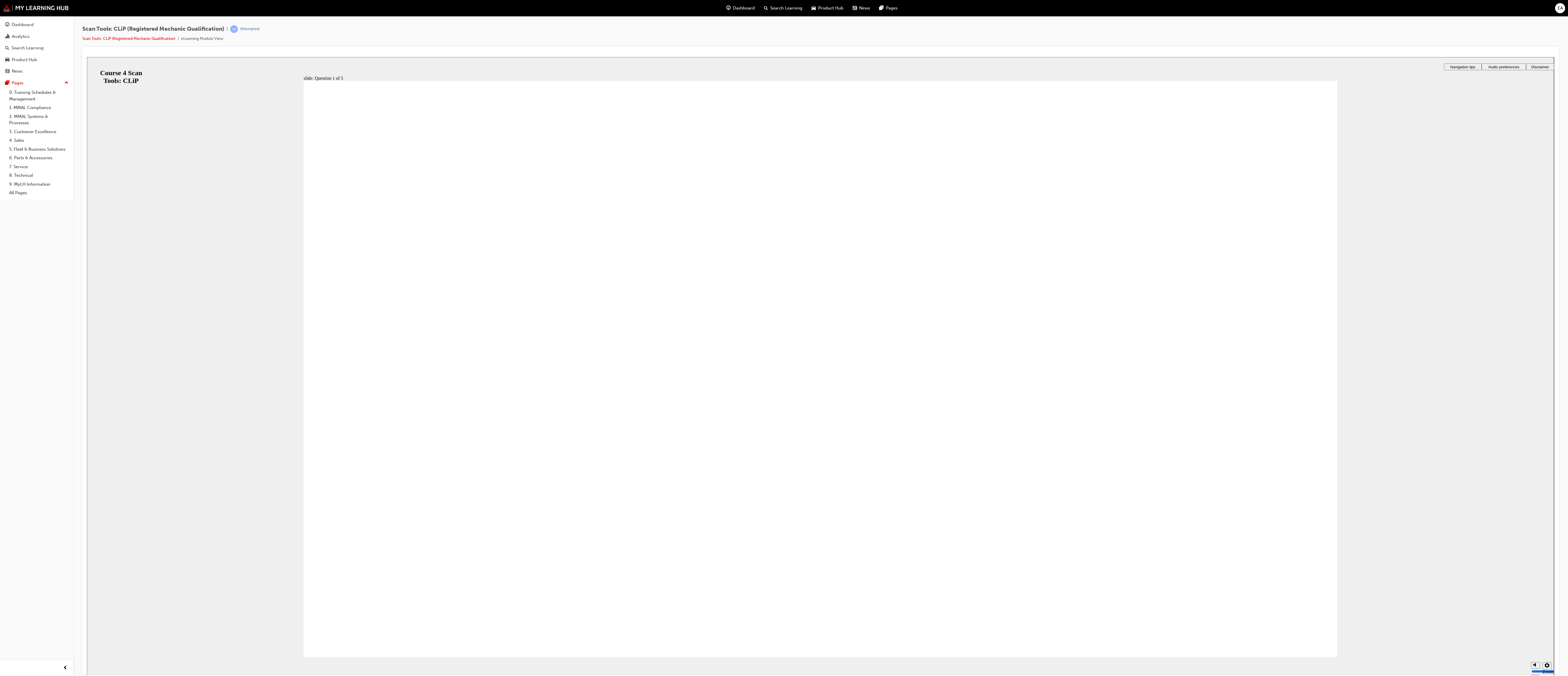
radio input "true"
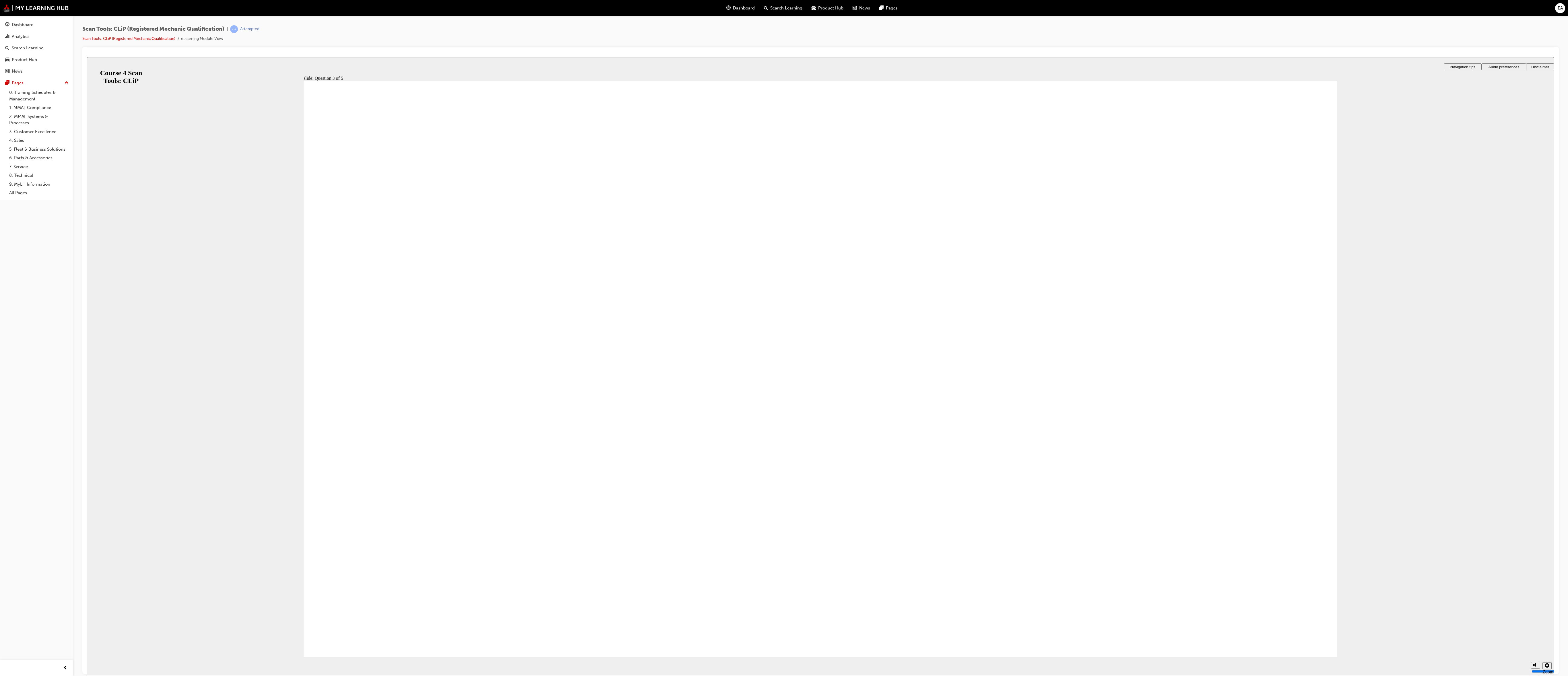
radio input "true"
radio input "false"
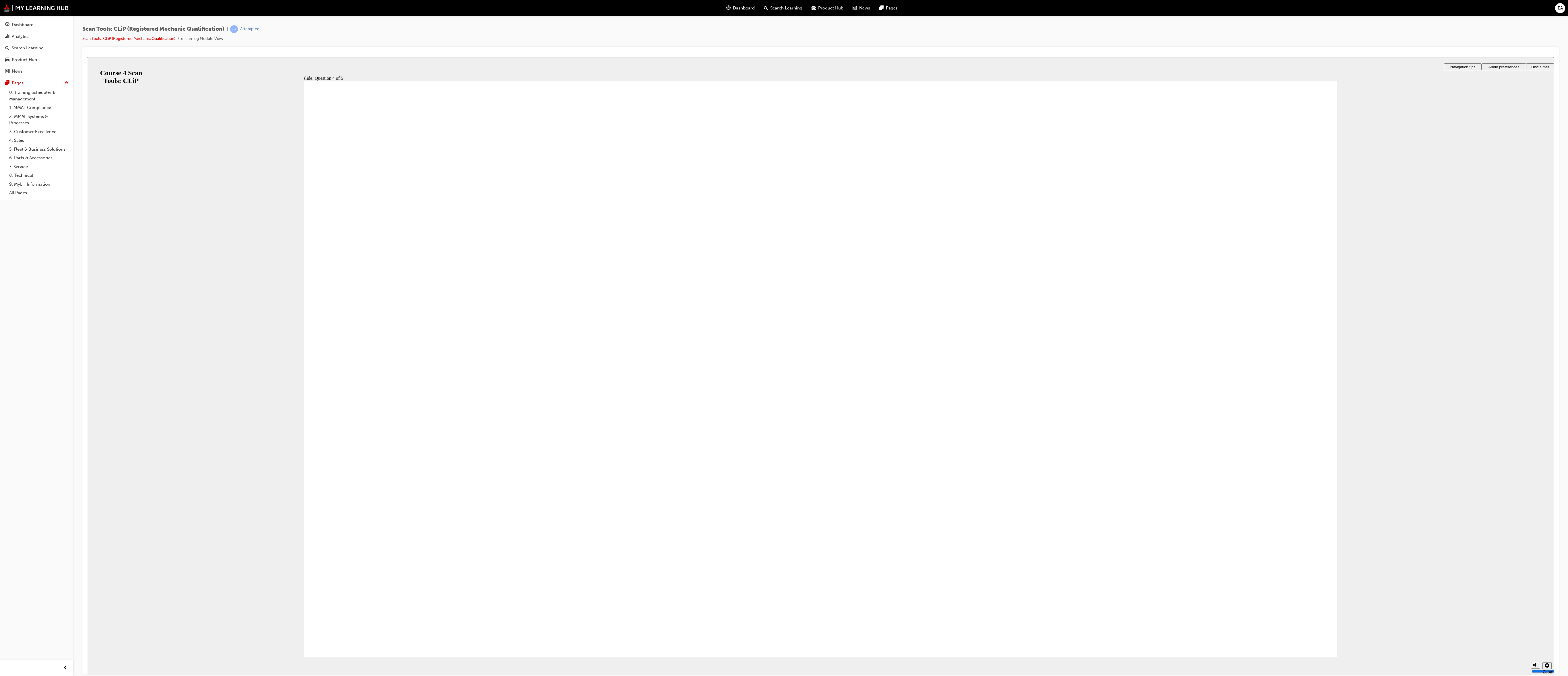
radio input "true"
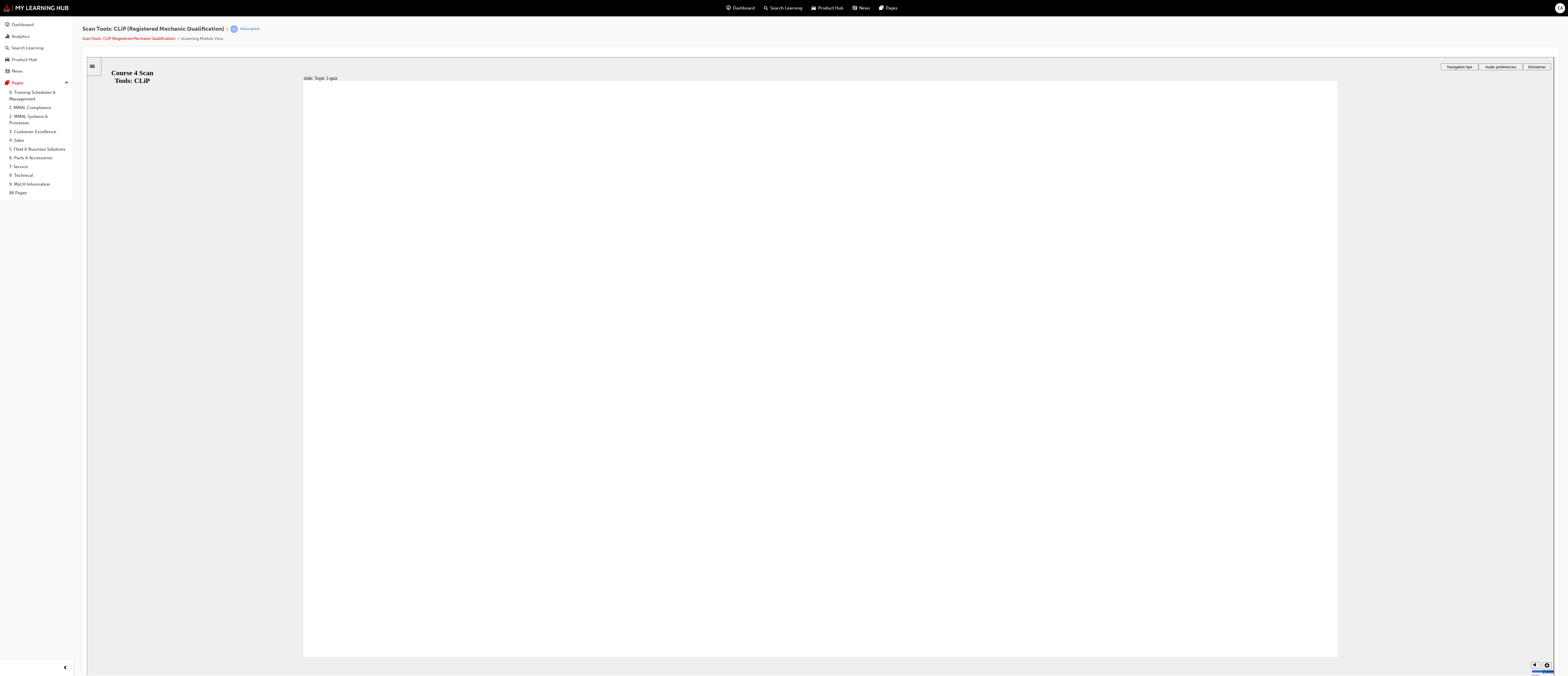
radio input "true"
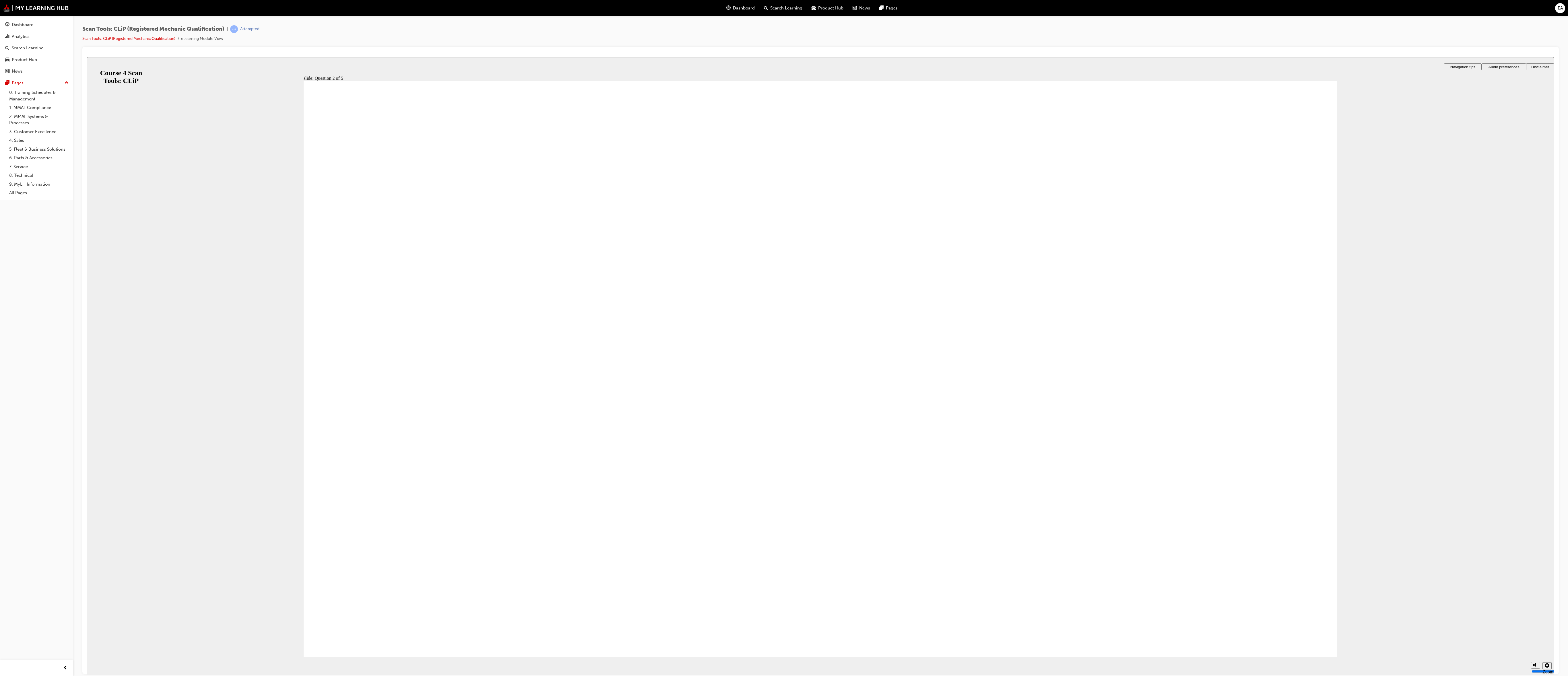
radio input "true"
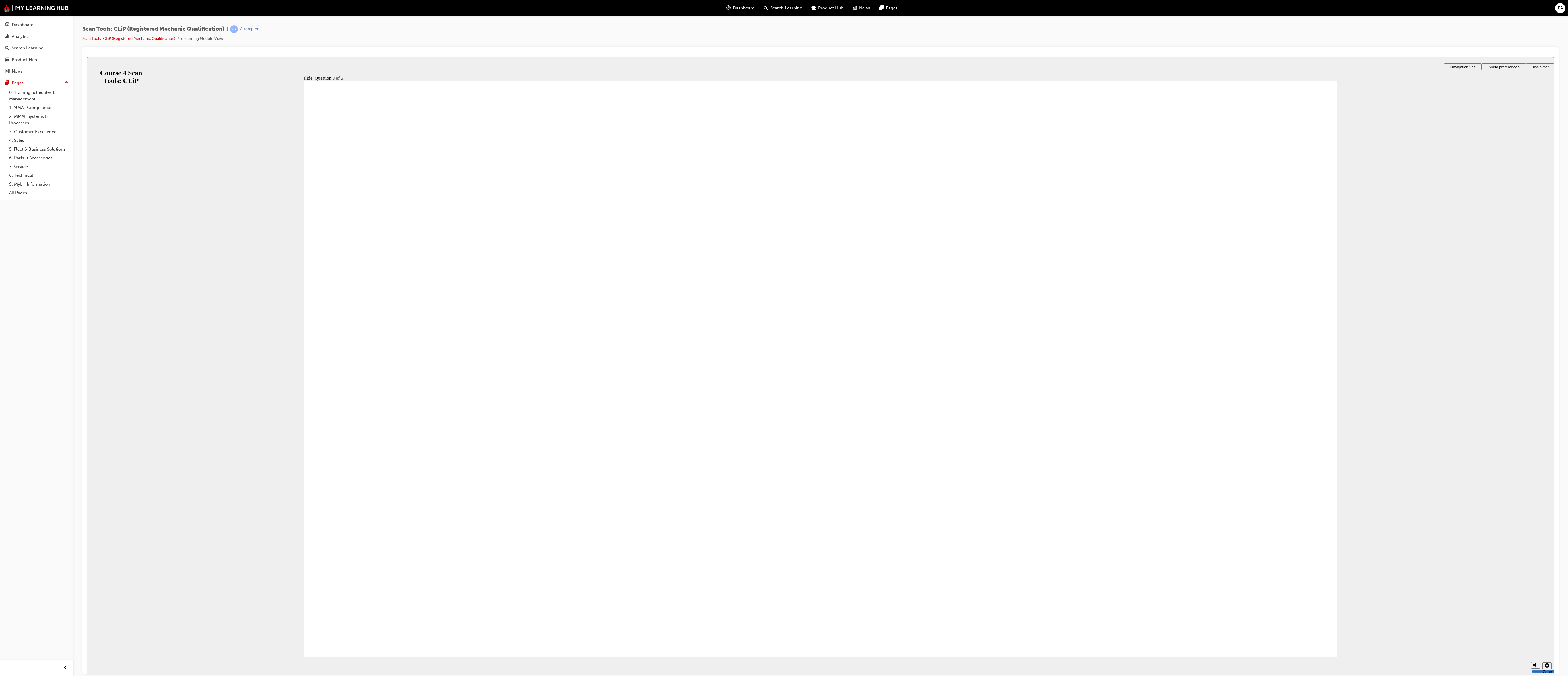
radio input "true"
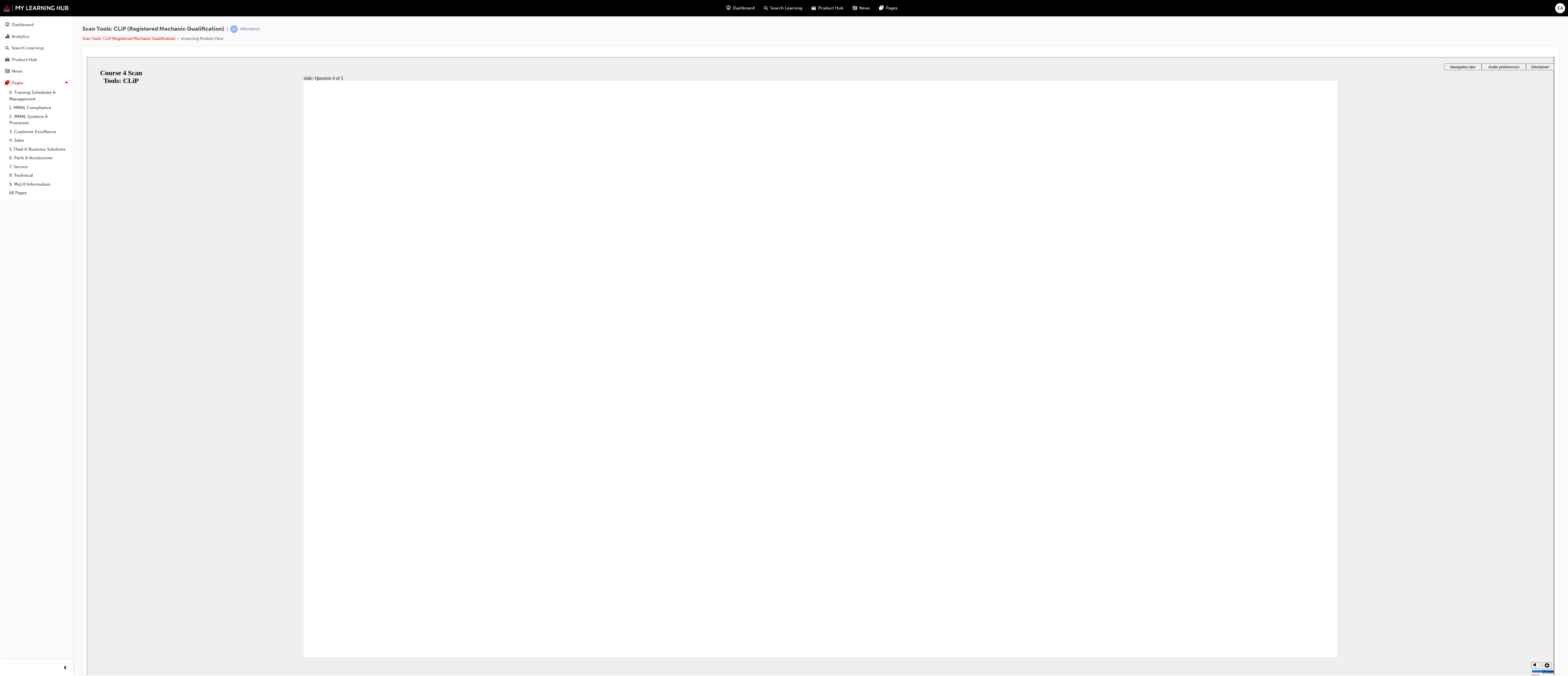
radio input "true"
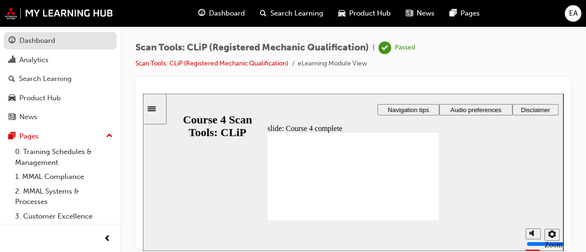
click at [23, 34] on link "Dashboard" at bounding box center [60, 40] width 113 height 17
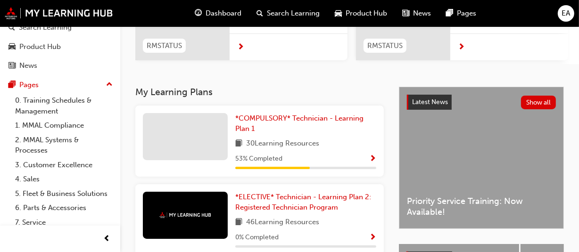
scroll to position [154, 0]
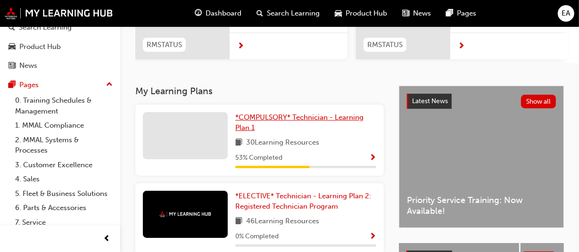
click at [283, 126] on link "*COMPULSORY* Technician - Learning Plan 1" at bounding box center [305, 122] width 141 height 21
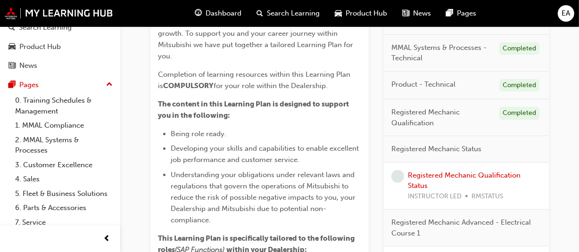
scroll to position [206, 0]
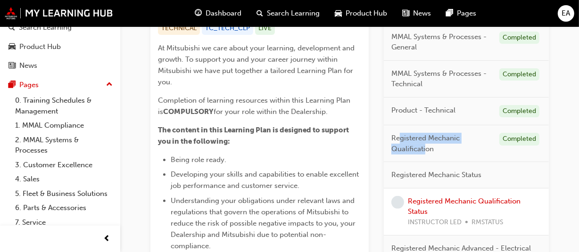
drag, startPoint x: 424, startPoint y: 144, endPoint x: 400, endPoint y: 140, distance: 24.0
click at [400, 140] on span "Registered Mechanic Qualification" at bounding box center [441, 143] width 100 height 21
click at [414, 157] on div "Registered Mechanic Qualification Completed" at bounding box center [466, 143] width 165 height 37
click at [508, 138] on div "Completed" at bounding box center [519, 139] width 40 height 13
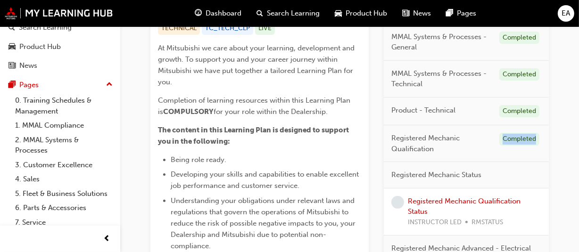
click at [508, 138] on div "Completed" at bounding box center [519, 139] width 40 height 13
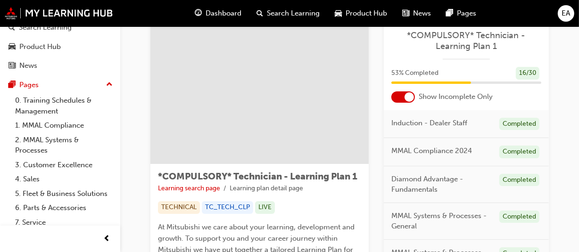
scroll to position [0, 0]
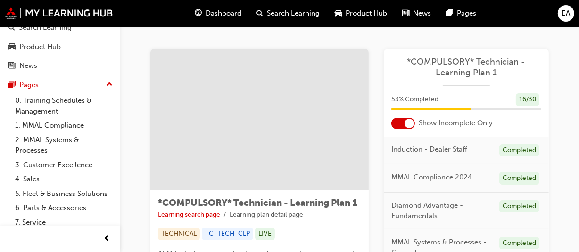
click at [202, 12] on div "Dashboard" at bounding box center [218, 13] width 62 height 19
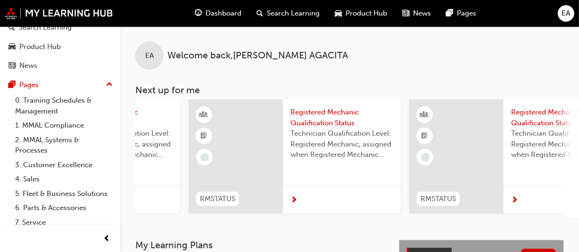
scroll to position [0, 776]
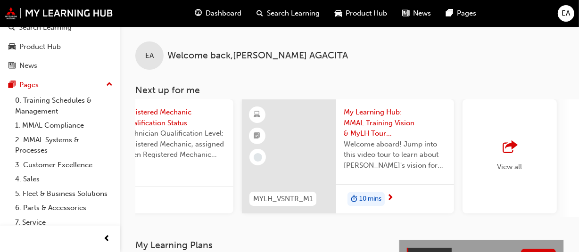
click at [505, 147] on span "outbound-icon" at bounding box center [510, 147] width 14 height 13
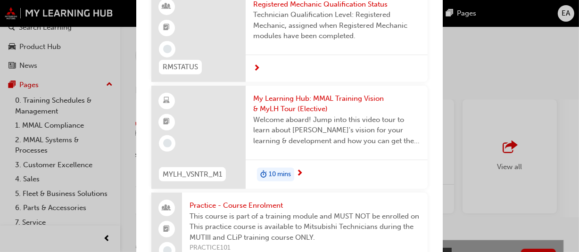
scroll to position [2, 0]
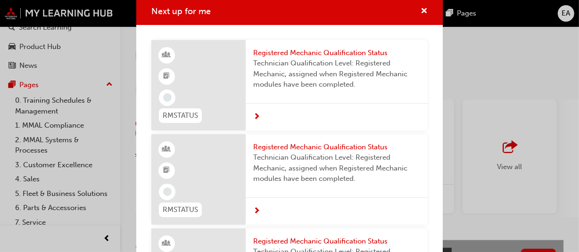
click at [413, 9] on div "Next up for me" at bounding box center [420, 12] width 15 height 12
click at [421, 10] on span "cross-icon" at bounding box center [424, 12] width 7 height 8
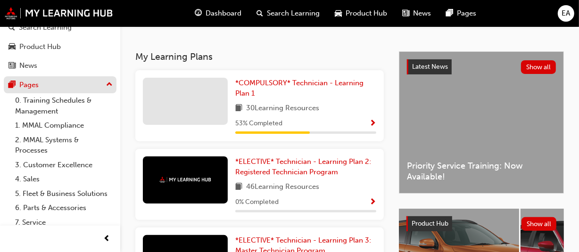
scroll to position [206, 0]
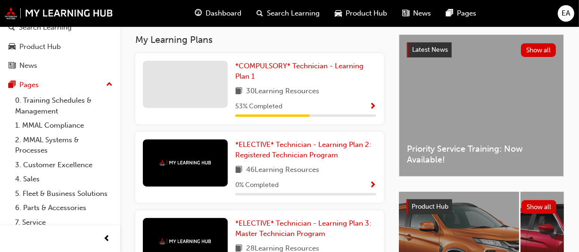
click at [330, 85] on div "*COMPULSORY* Technician - Learning Plan 1 30 Learning Resources 53 % Completed" at bounding box center [305, 89] width 141 height 56
click at [317, 75] on link "*COMPULSORY* Technician - Learning Plan 1" at bounding box center [305, 71] width 141 height 21
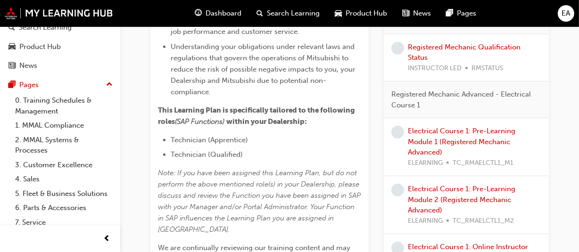
scroll to position [377, 0]
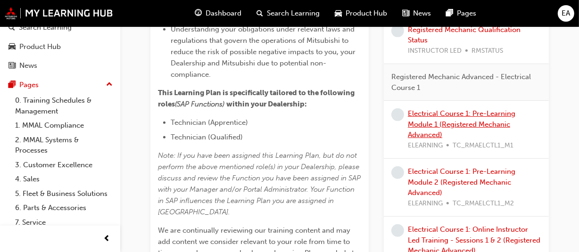
click at [439, 125] on link "Electrical Course 1: Pre-Learning Module 1 (Registered Mechanic Advanced)" at bounding box center [461, 124] width 107 height 30
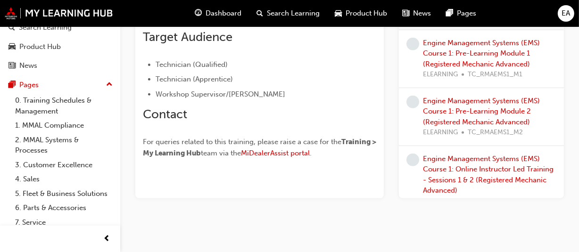
scroll to position [583, 0]
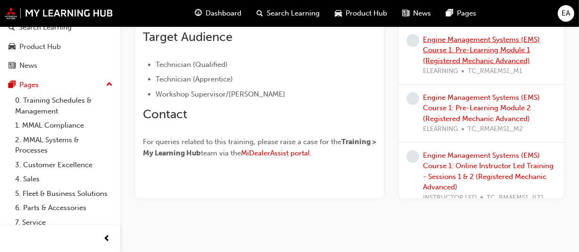
click at [489, 52] on link "Engine Management Systems (EMS) Course 1: Pre-Learning Module 1 (Registered Mec…" at bounding box center [481, 50] width 117 height 30
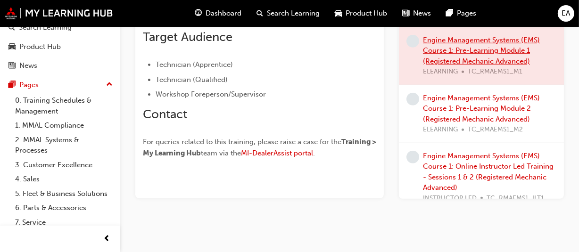
scroll to position [295, 0]
click at [486, 55] on div at bounding box center [481, 56] width 165 height 58
click at [488, 52] on div at bounding box center [481, 56] width 165 height 58
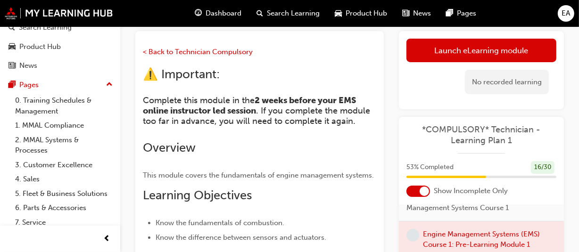
scroll to position [0, 0]
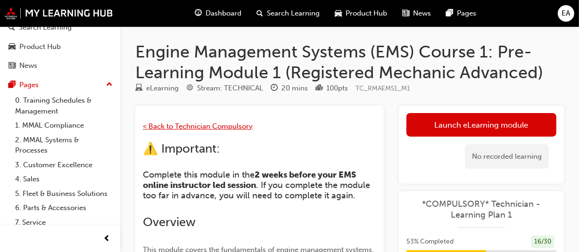
click at [226, 125] on span "< Back to Technician Compulsory" at bounding box center [198, 126] width 110 height 8
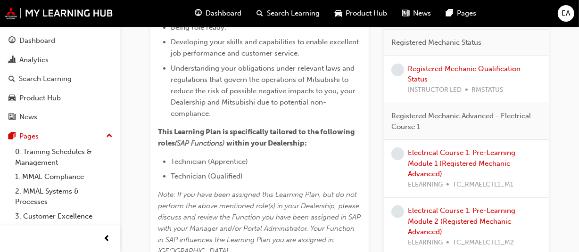
scroll to position [354, 0]
